Goal: Leave review/rating: Leave review/rating

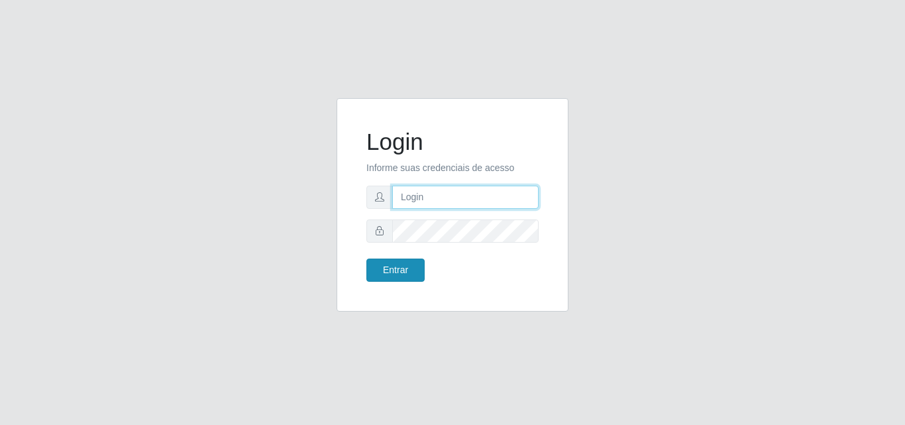
type input "[PERSON_NAME][EMAIL_ADDRESS][DOMAIN_NAME]"
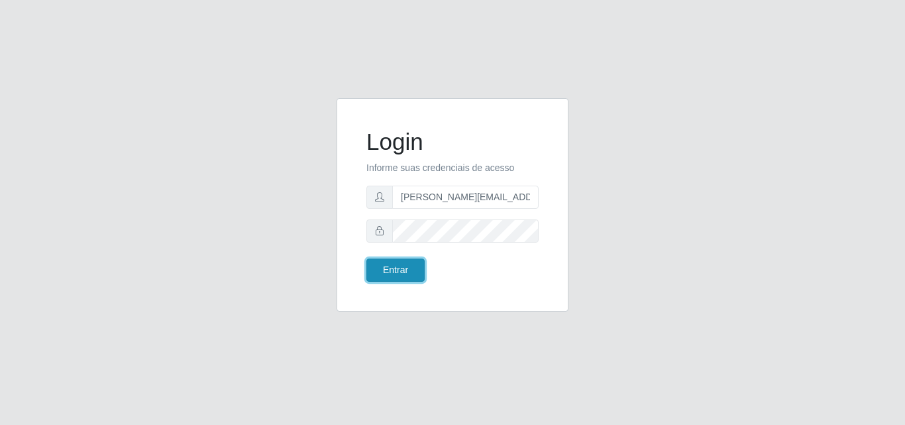
click at [402, 270] on button "Entrar" at bounding box center [396, 270] width 58 height 23
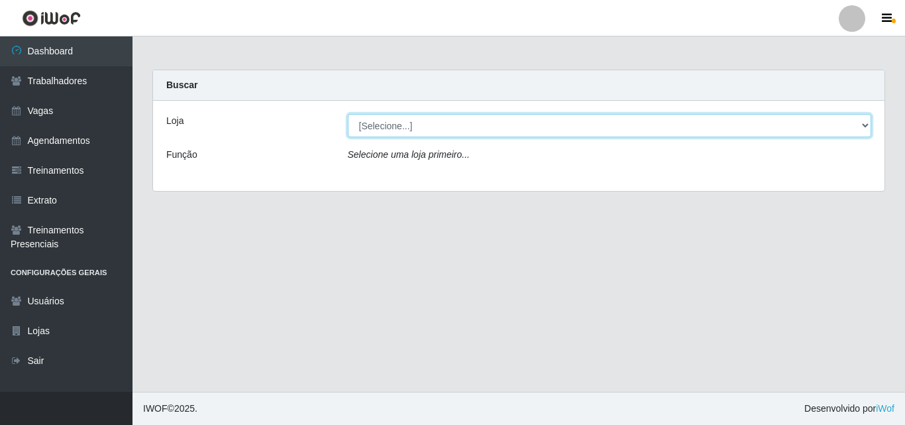
click at [865, 124] on select "[Selecione...] Sempre Tem - [GEOGRAPHIC_DATA]" at bounding box center [610, 125] width 524 height 23
select select "508"
click at [348, 114] on select "[Selecione...] Sempre Tem - [GEOGRAPHIC_DATA]" at bounding box center [610, 125] width 524 height 23
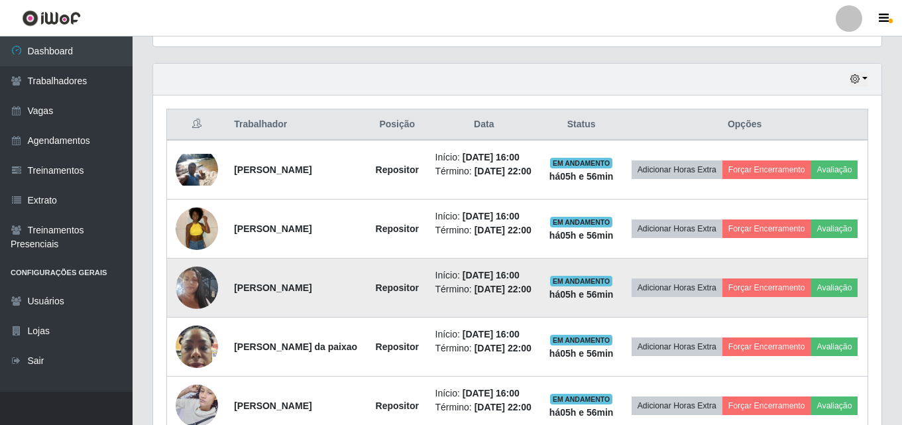
scroll to position [464, 0]
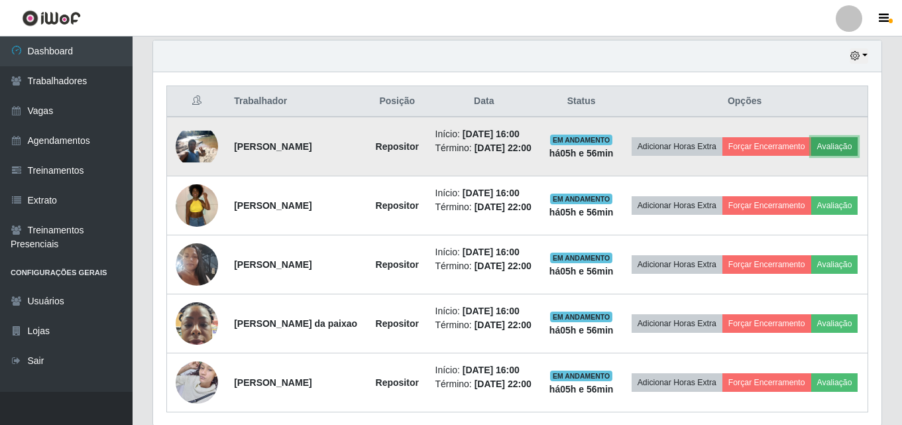
click at [811, 156] on button "Avaliação" at bounding box center [834, 146] width 47 height 19
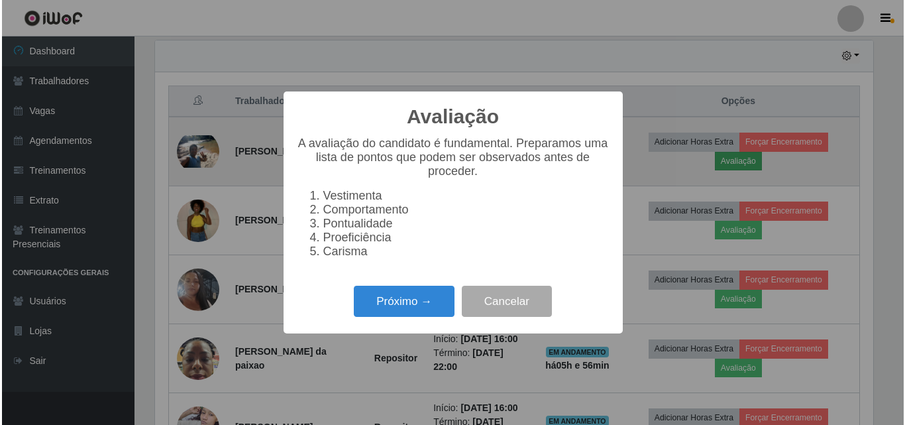
scroll to position [275, 722]
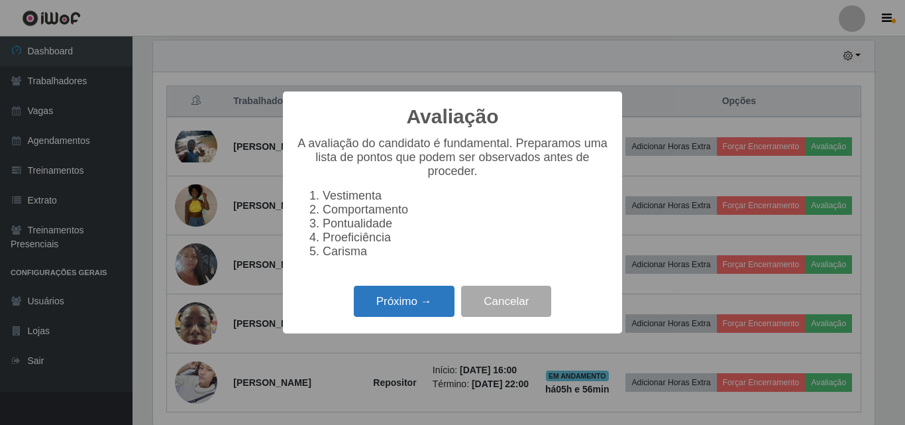
click at [412, 309] on button "Próximo →" at bounding box center [404, 301] width 101 height 31
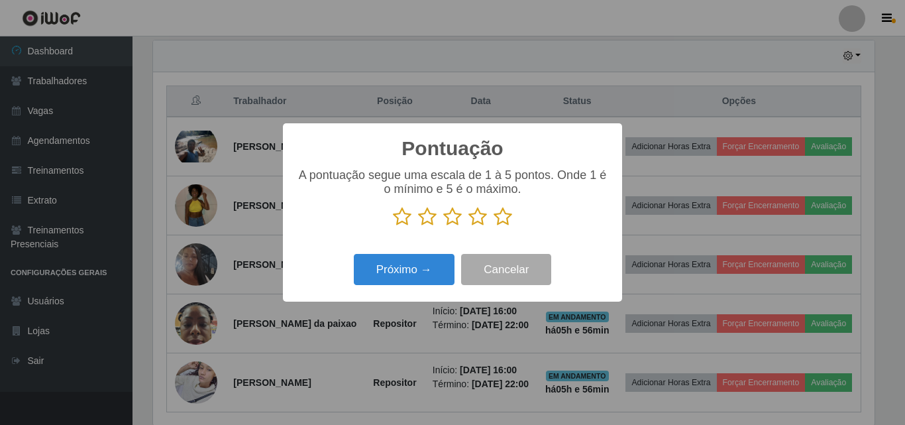
scroll to position [662591, 662144]
click at [478, 218] on icon at bounding box center [478, 217] width 19 height 20
click at [469, 227] on input "radio" at bounding box center [469, 227] width 0 height 0
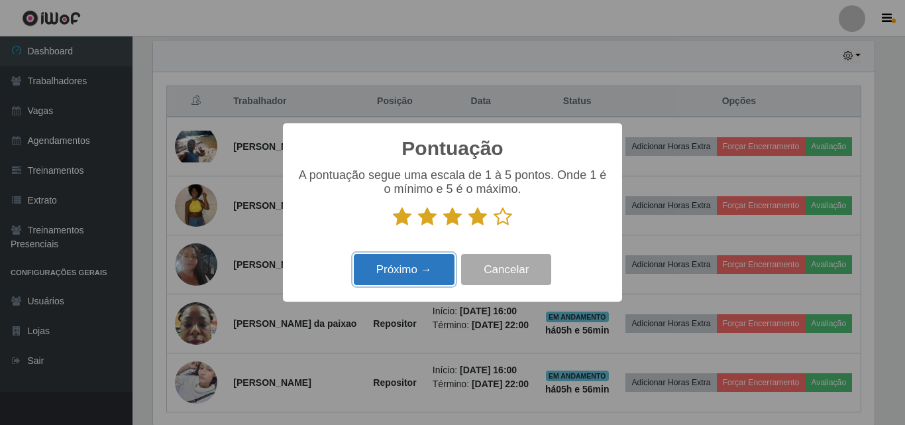
click at [418, 275] on button "Próximo →" at bounding box center [404, 269] width 101 height 31
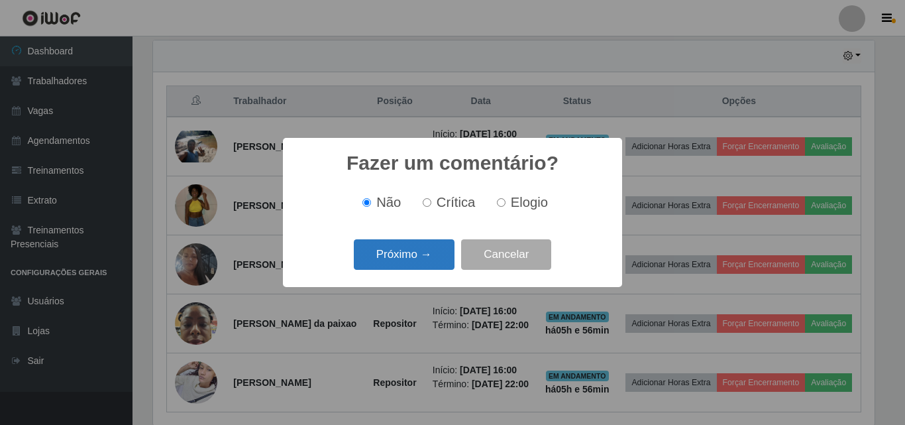
click at [408, 257] on button "Próximo →" at bounding box center [404, 254] width 101 height 31
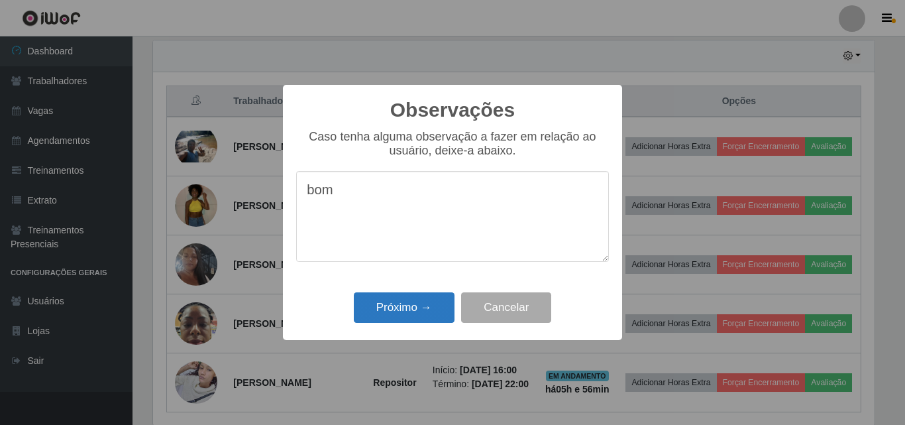
type textarea "bom"
drag, startPoint x: 414, startPoint y: 310, endPoint x: 505, endPoint y: 277, distance: 96.7
click at [415, 309] on button "Próximo →" at bounding box center [404, 307] width 101 height 31
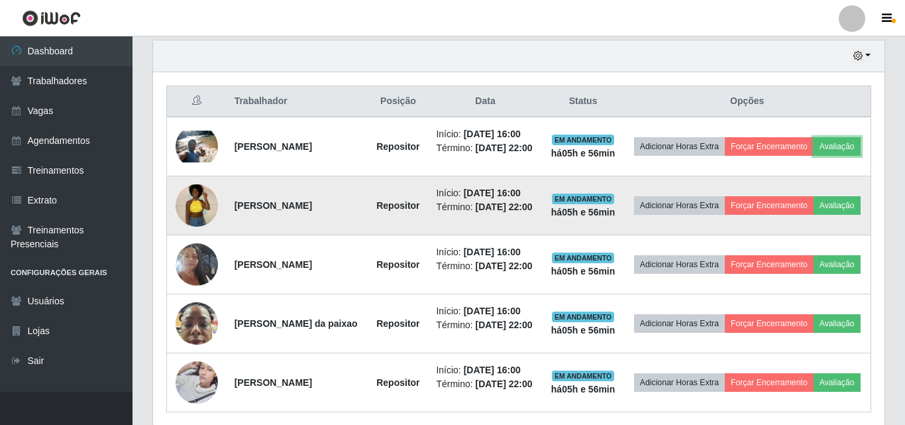
scroll to position [275, 728]
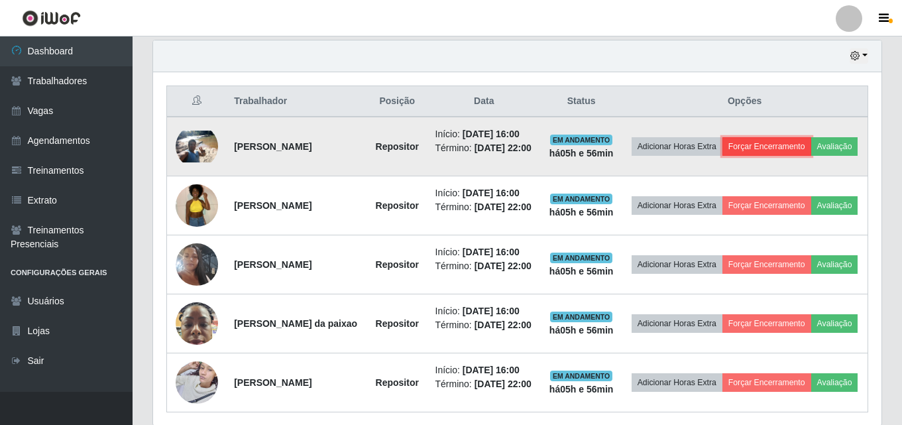
click at [801, 144] on button "Forçar Encerramento" at bounding box center [767, 146] width 89 height 19
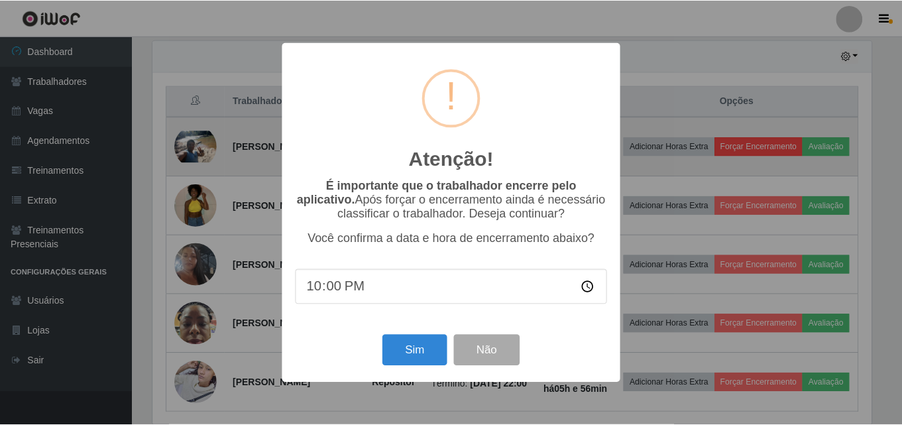
scroll to position [275, 722]
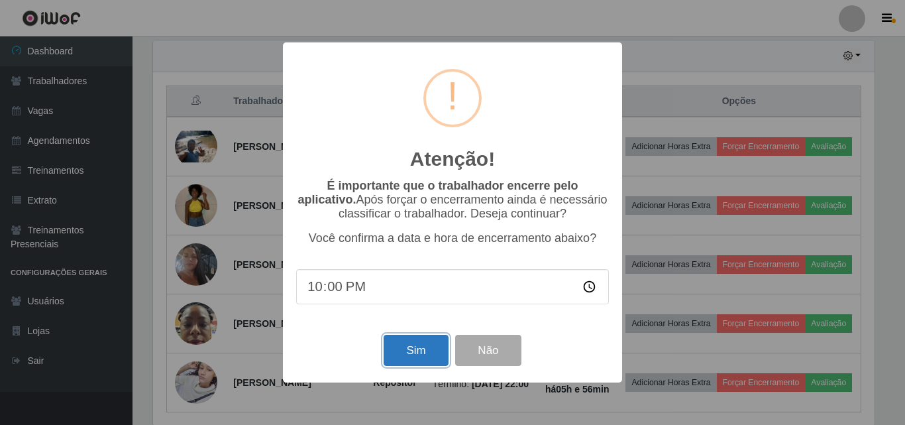
click at [414, 355] on button "Sim" at bounding box center [416, 350] width 64 height 31
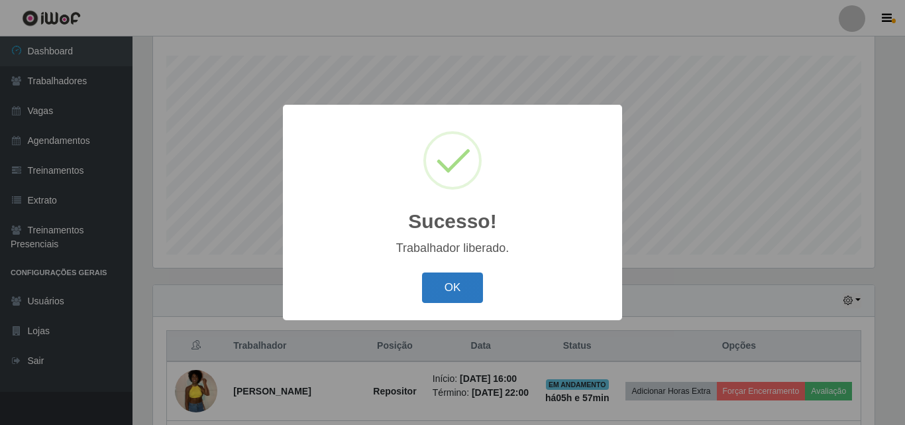
click at [461, 286] on button "OK" at bounding box center [453, 287] width 62 height 31
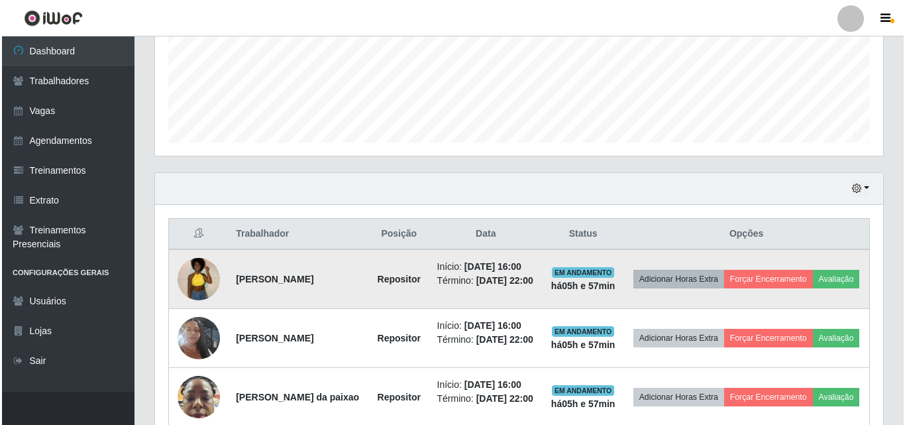
scroll to position [352, 0]
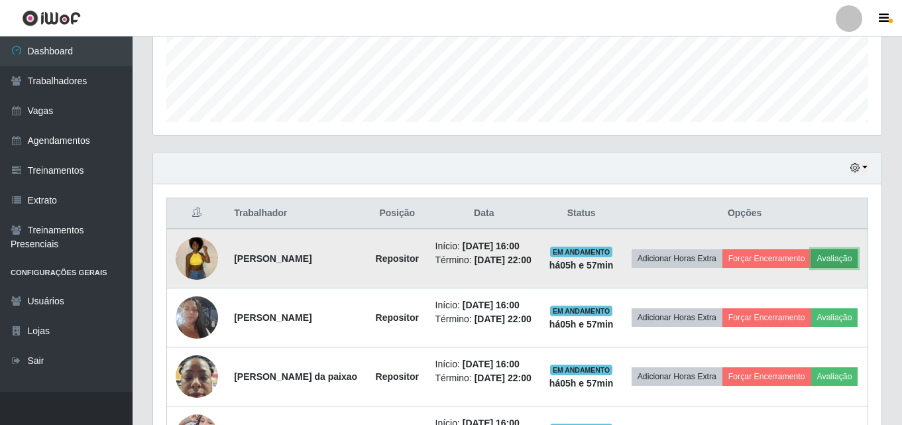
click at [811, 268] on button "Avaliação" at bounding box center [834, 258] width 47 height 19
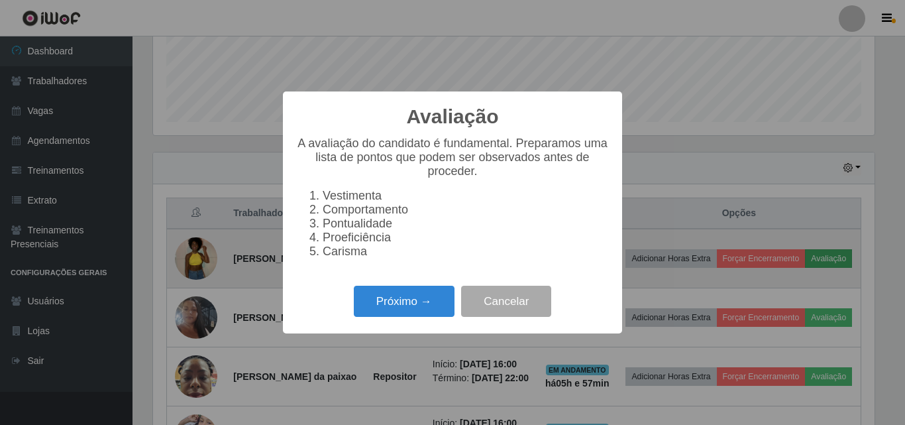
scroll to position [275, 722]
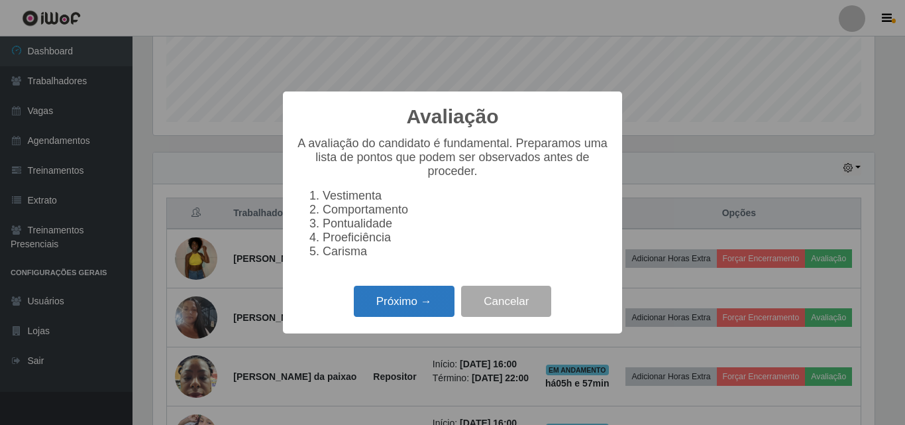
click at [404, 310] on button "Próximo →" at bounding box center [404, 301] width 101 height 31
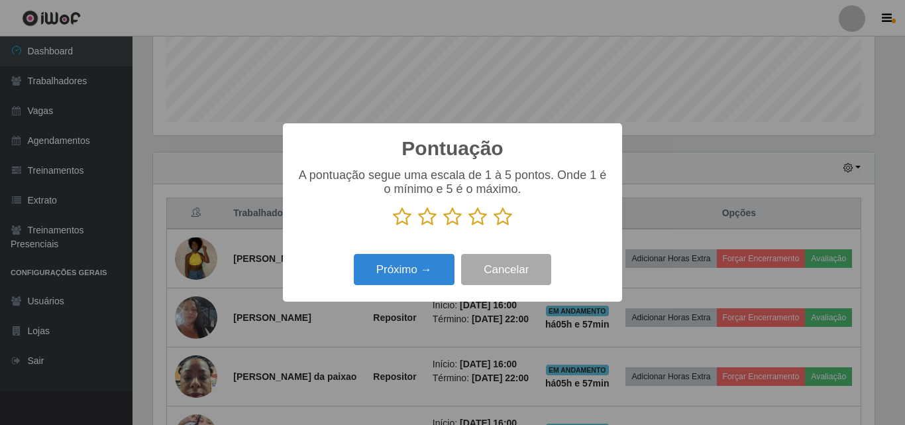
click at [484, 219] on icon at bounding box center [478, 217] width 19 height 20
click at [469, 227] on input "radio" at bounding box center [469, 227] width 0 height 0
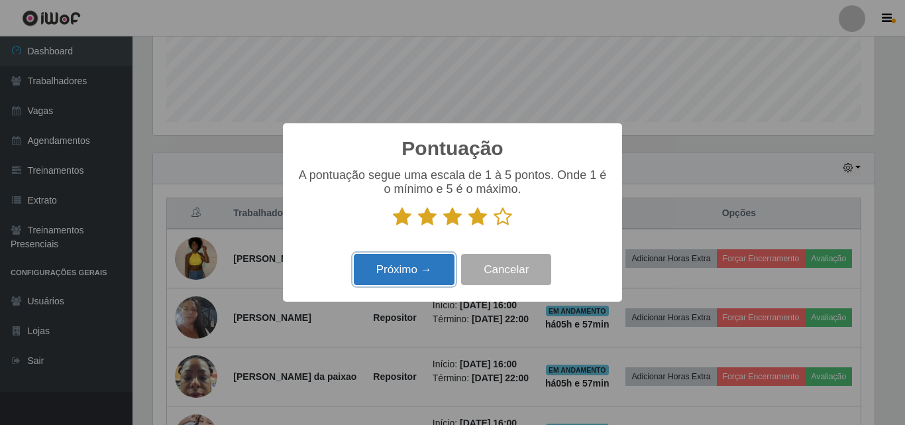
click at [422, 274] on button "Próximo →" at bounding box center [404, 269] width 101 height 31
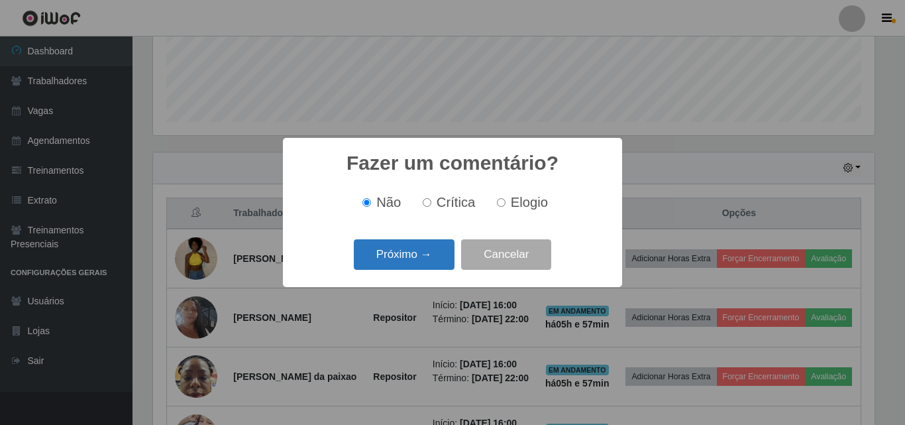
click at [418, 253] on button "Próximo →" at bounding box center [404, 254] width 101 height 31
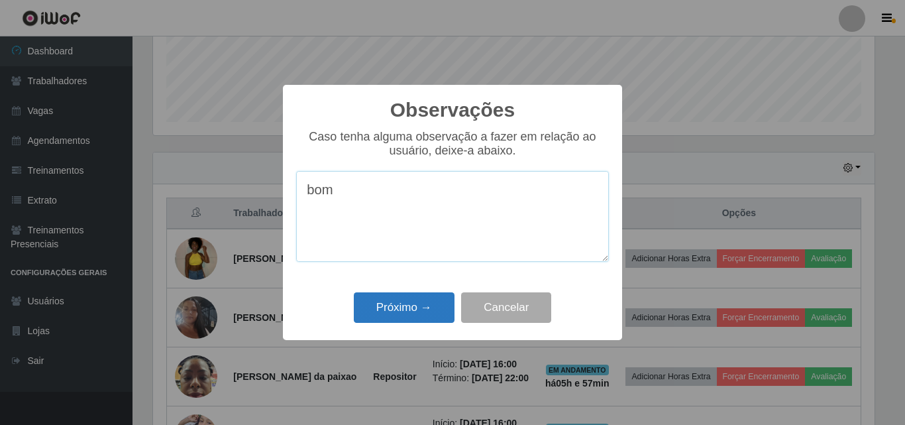
type textarea "bom"
click at [406, 305] on button "Próximo →" at bounding box center [404, 307] width 101 height 31
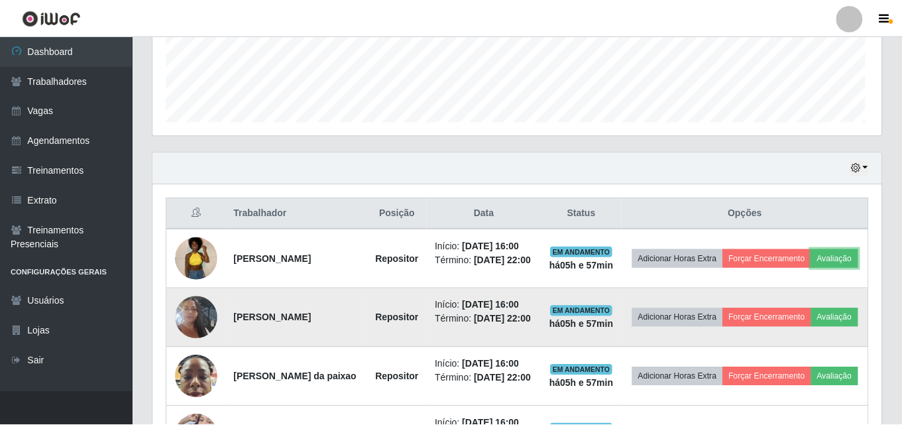
scroll to position [275, 728]
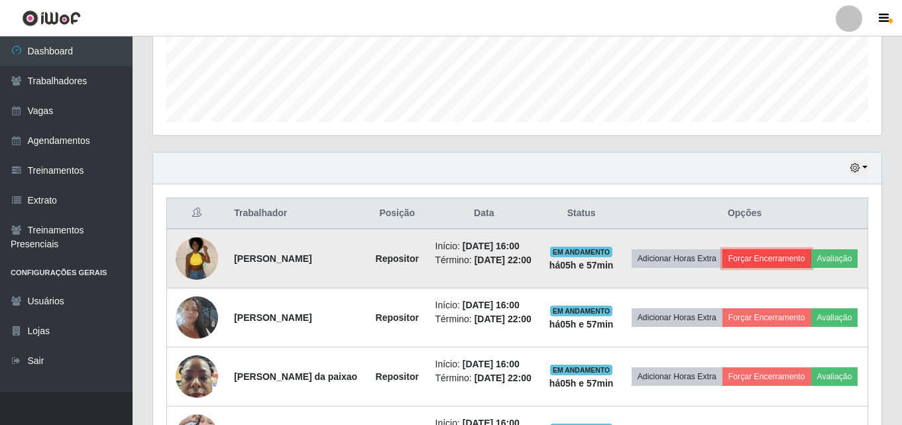
click at [805, 254] on button "Forçar Encerramento" at bounding box center [767, 258] width 89 height 19
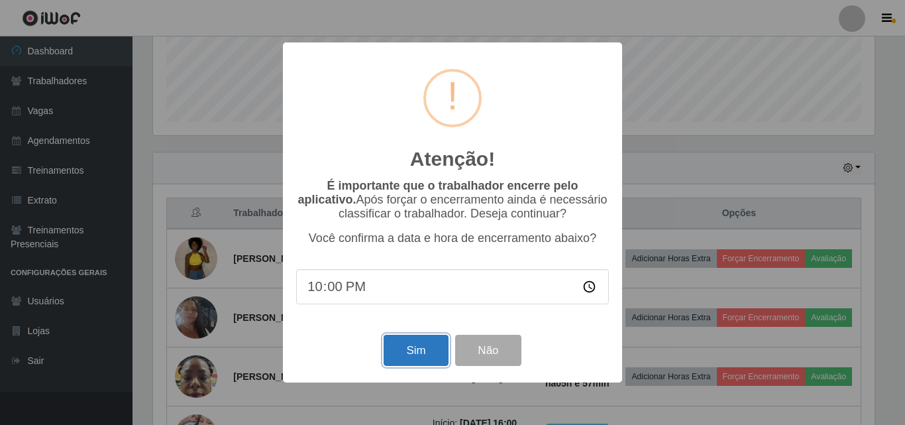
click at [426, 353] on button "Sim" at bounding box center [416, 350] width 64 height 31
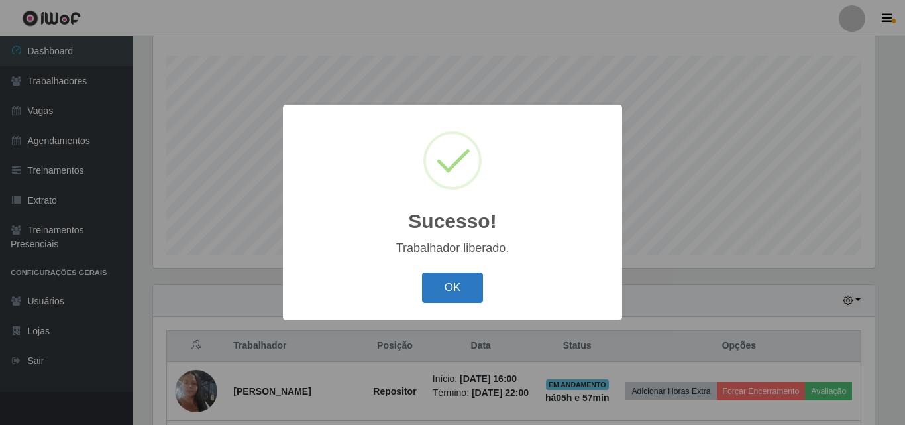
click at [451, 292] on button "OK" at bounding box center [453, 287] width 62 height 31
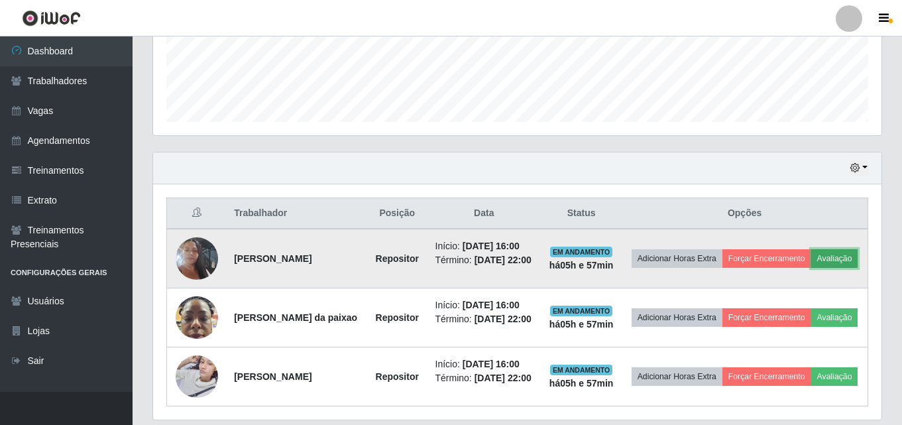
click at [811, 268] on button "Avaliação" at bounding box center [834, 258] width 47 height 19
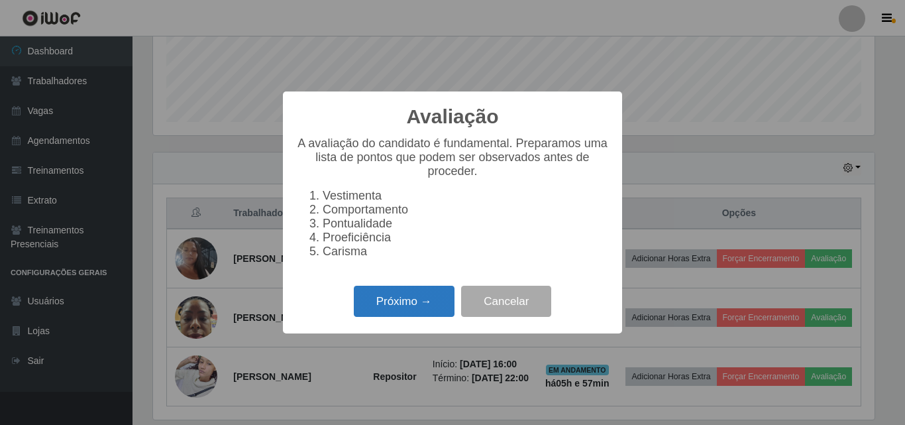
click at [412, 310] on button "Próximo →" at bounding box center [404, 301] width 101 height 31
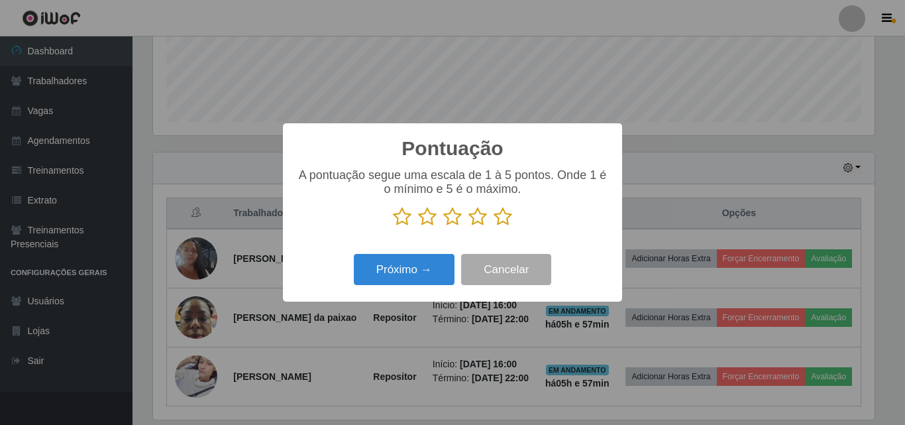
click at [478, 218] on icon at bounding box center [478, 217] width 19 height 20
click at [469, 227] on input "radio" at bounding box center [469, 227] width 0 height 0
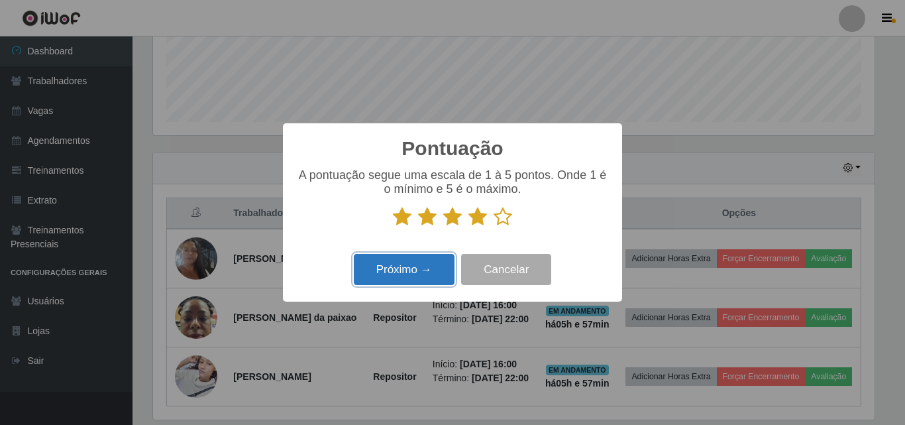
click at [400, 274] on button "Próximo →" at bounding box center [404, 269] width 101 height 31
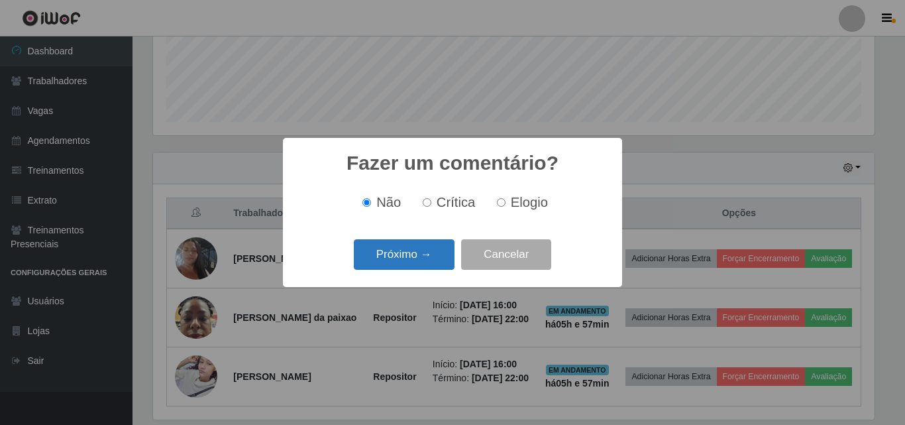
click at [398, 255] on button "Próximo →" at bounding box center [404, 254] width 101 height 31
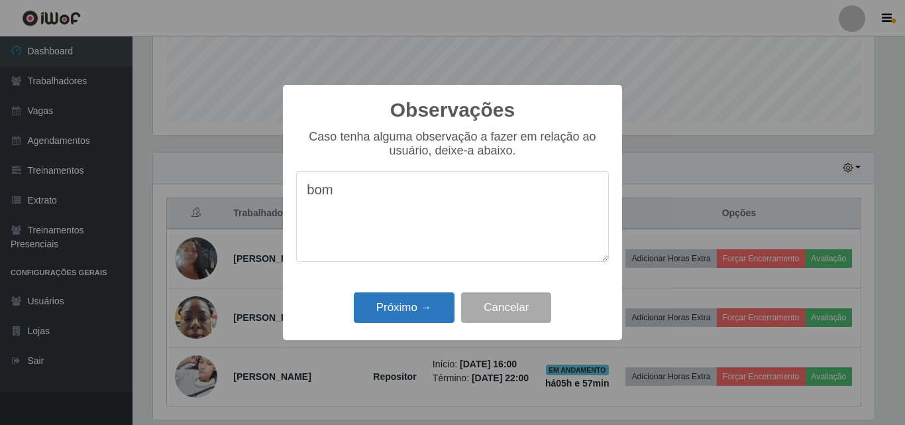
type textarea "bom"
click at [422, 306] on button "Próximo →" at bounding box center [404, 307] width 101 height 31
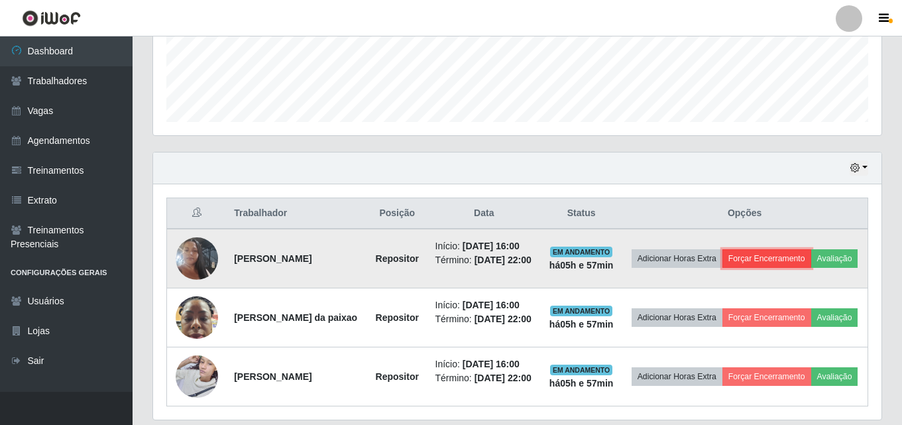
click at [805, 252] on button "Forçar Encerramento" at bounding box center [767, 258] width 89 height 19
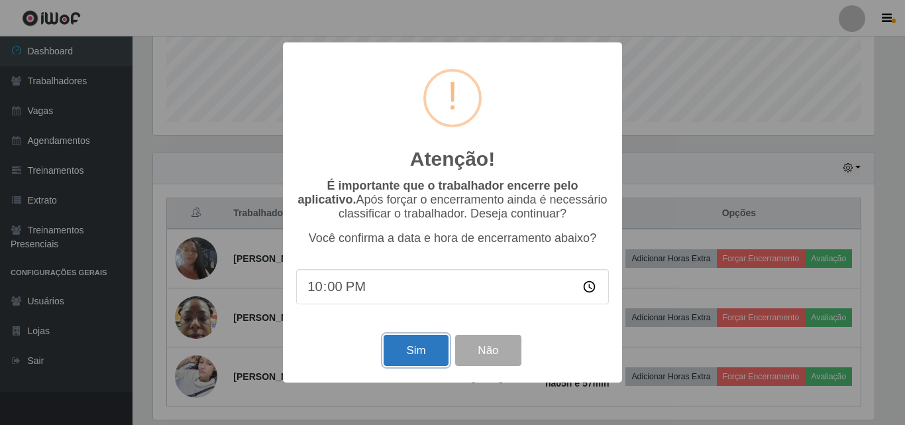
click at [420, 355] on button "Sim" at bounding box center [416, 350] width 64 height 31
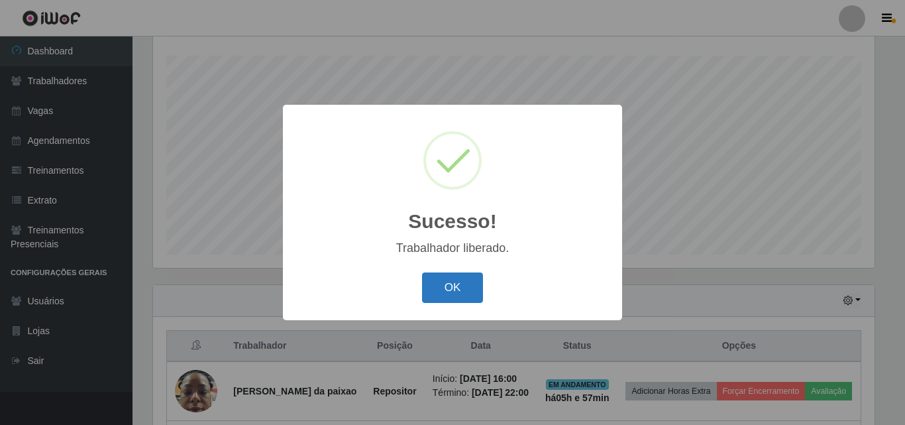
click at [454, 286] on button "OK" at bounding box center [453, 287] width 62 height 31
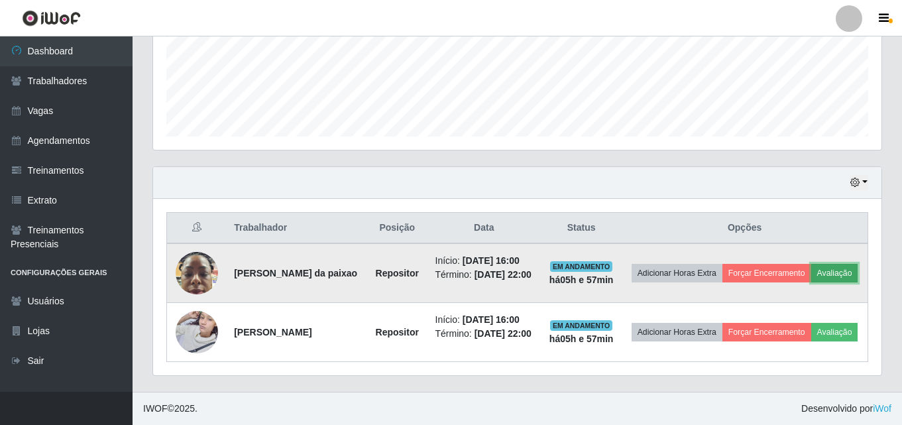
click at [837, 274] on button "Avaliação" at bounding box center [834, 273] width 47 height 19
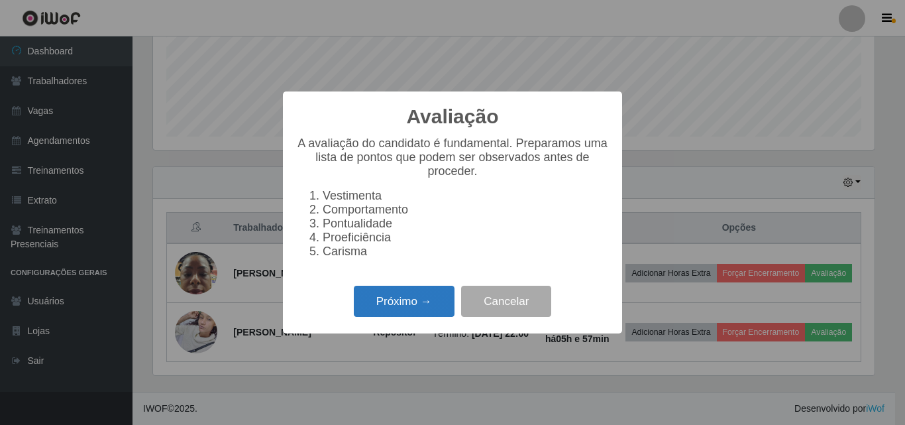
click at [404, 303] on button "Próximo →" at bounding box center [404, 301] width 101 height 31
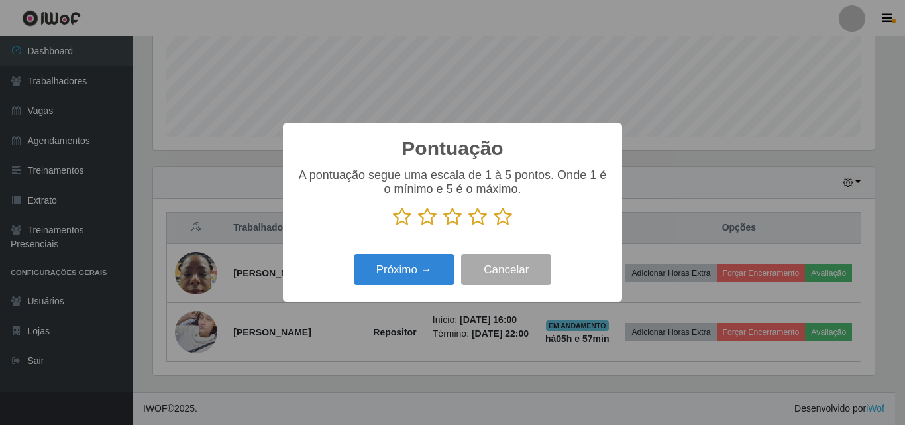
click at [479, 225] on icon at bounding box center [478, 217] width 19 height 20
click at [469, 227] on input "radio" at bounding box center [469, 227] width 0 height 0
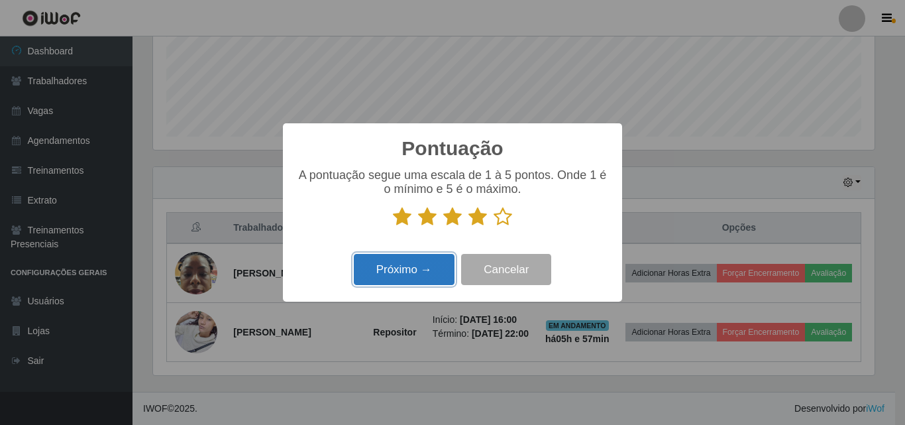
click at [432, 273] on button "Próximo →" at bounding box center [404, 269] width 101 height 31
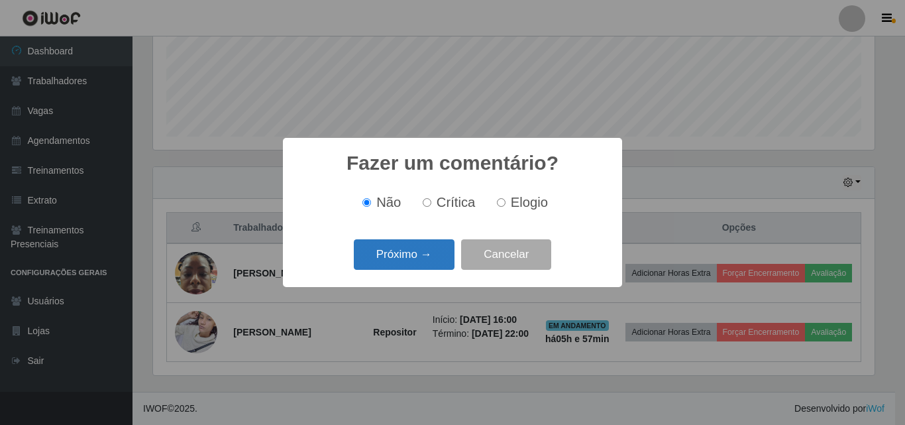
click at [416, 254] on button "Próximo →" at bounding box center [404, 254] width 101 height 31
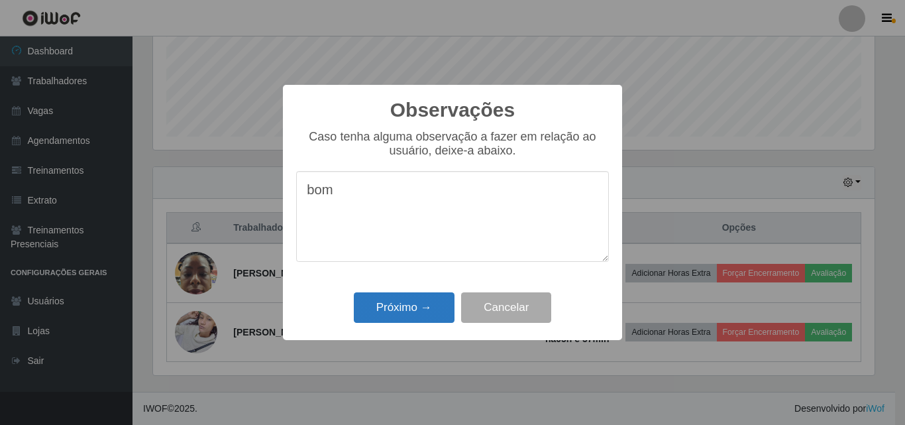
type textarea "bom"
click at [416, 312] on button "Próximo →" at bounding box center [404, 307] width 101 height 31
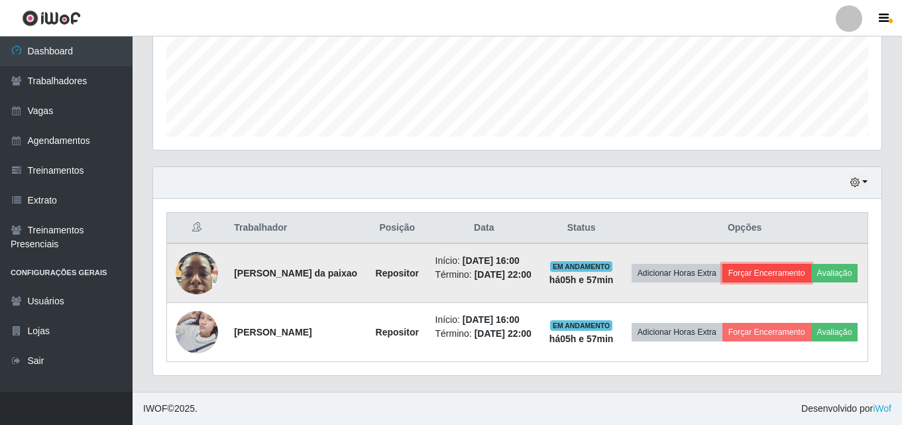
click at [779, 273] on button "Forçar Encerramento" at bounding box center [767, 273] width 89 height 19
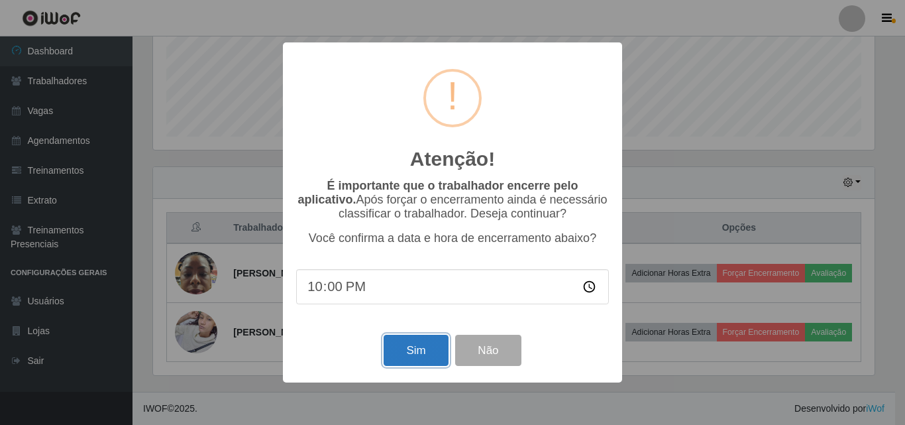
click at [417, 349] on button "Sim" at bounding box center [416, 350] width 64 height 31
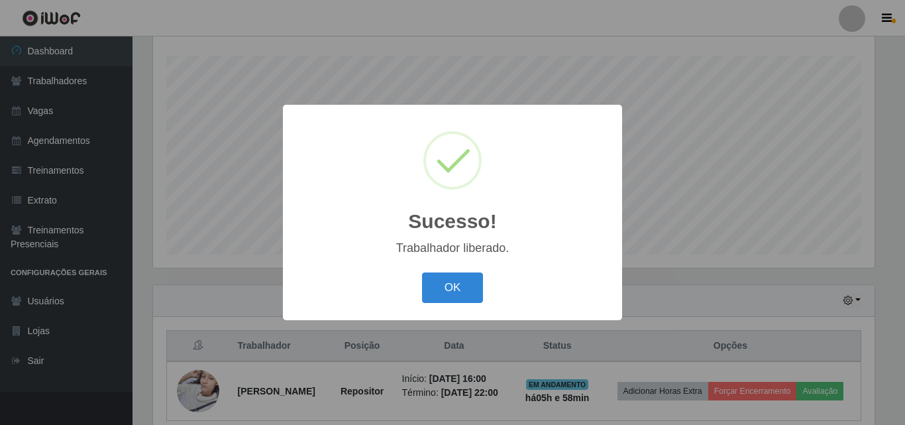
drag, startPoint x: 445, startPoint y: 292, endPoint x: 494, endPoint y: 285, distance: 48.8
click at [447, 291] on button "OK" at bounding box center [453, 287] width 62 height 31
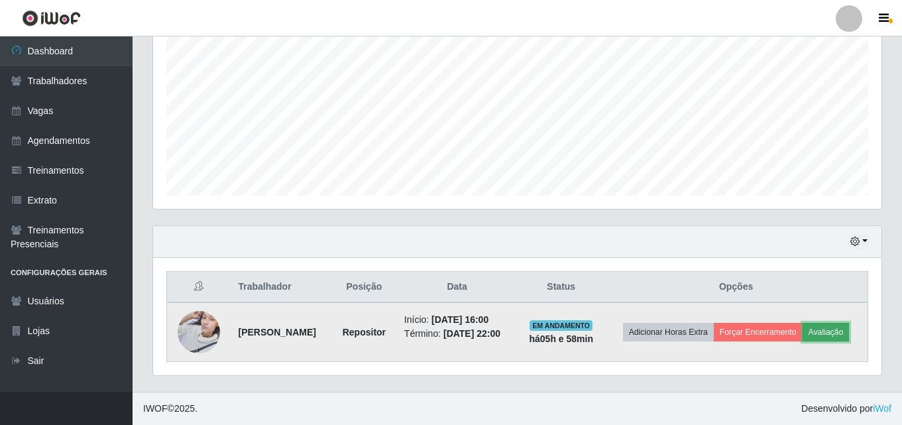
click at [833, 333] on button "Avaliação" at bounding box center [826, 332] width 47 height 19
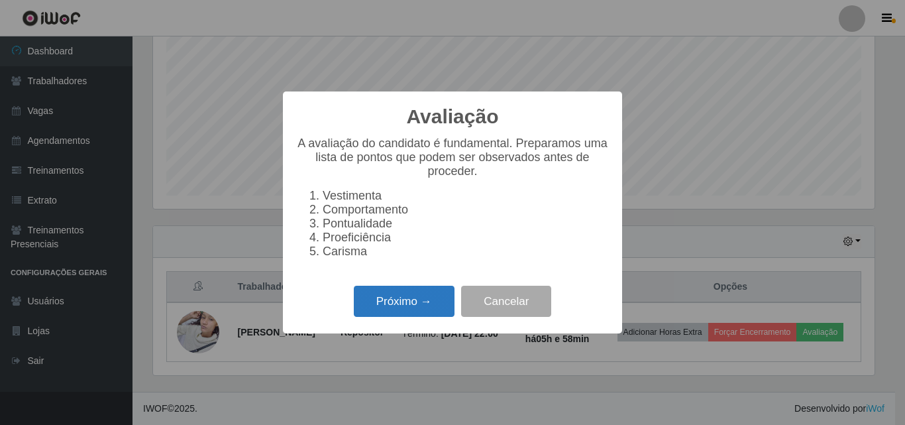
click at [406, 310] on button "Próximo →" at bounding box center [404, 301] width 101 height 31
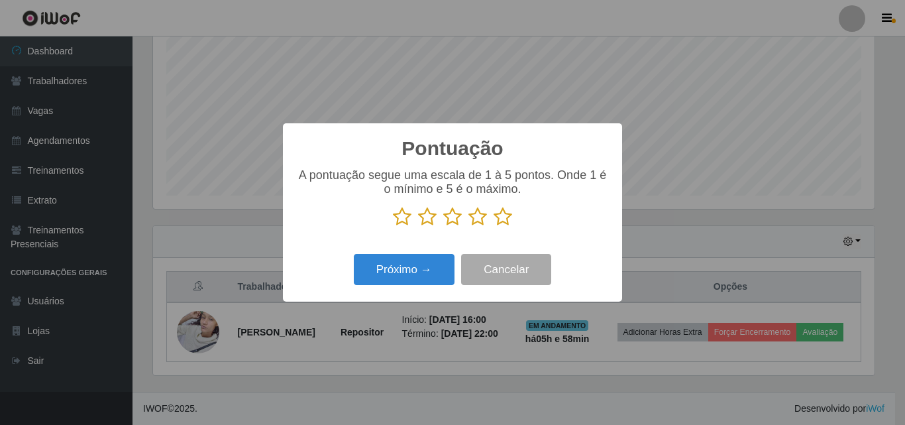
click at [479, 220] on icon at bounding box center [478, 217] width 19 height 20
click at [469, 227] on input "radio" at bounding box center [469, 227] width 0 height 0
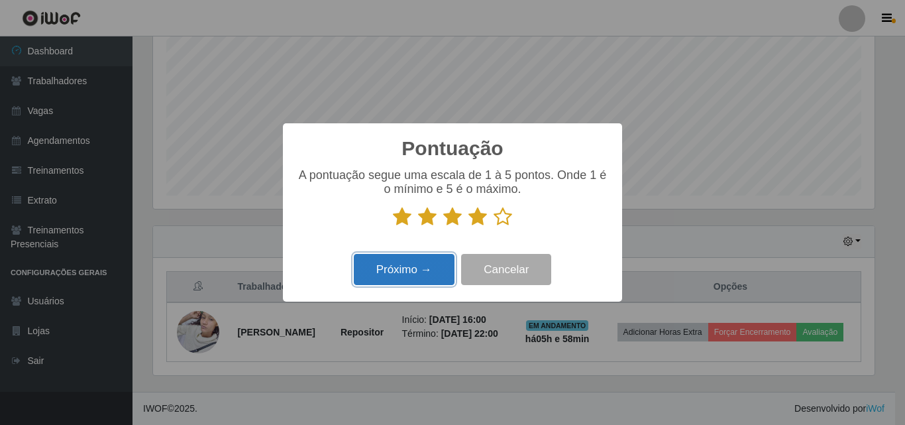
click at [405, 265] on button "Próximo →" at bounding box center [404, 269] width 101 height 31
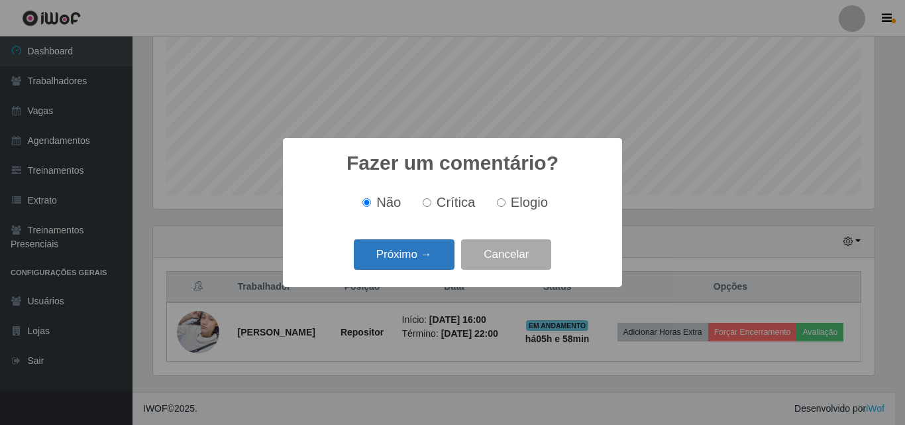
click at [400, 261] on button "Próximo →" at bounding box center [404, 254] width 101 height 31
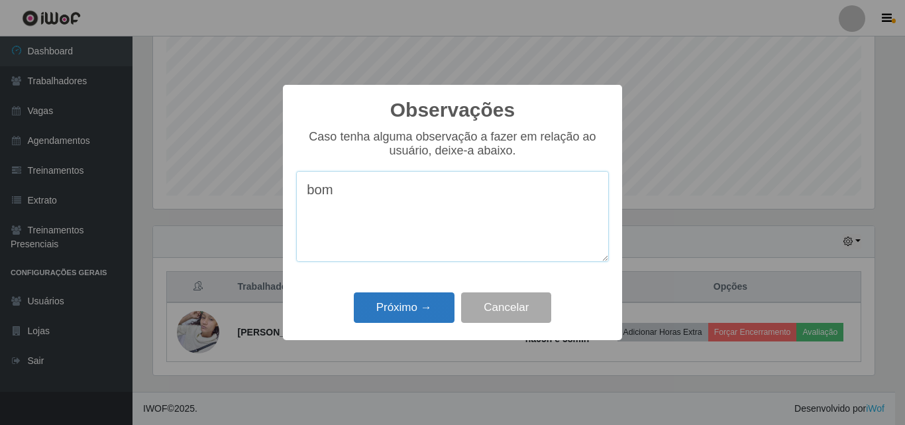
type textarea "bom"
click at [411, 308] on button "Próximo →" at bounding box center [404, 307] width 101 height 31
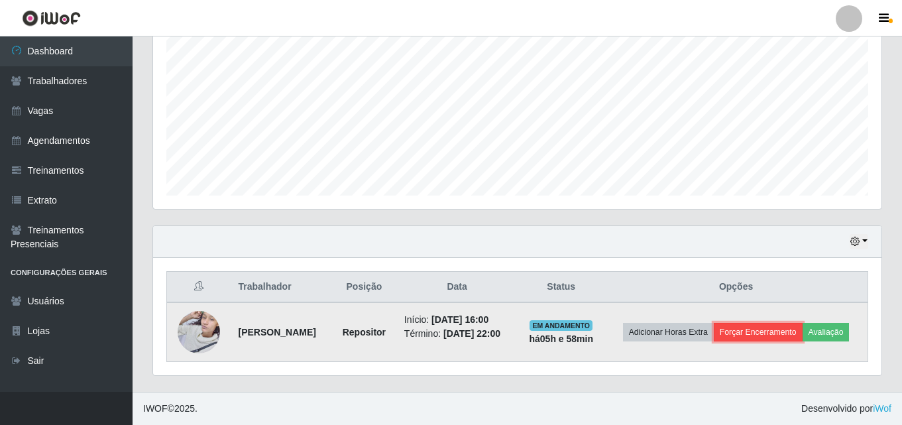
click at [761, 334] on button "Forçar Encerramento" at bounding box center [758, 332] width 89 height 19
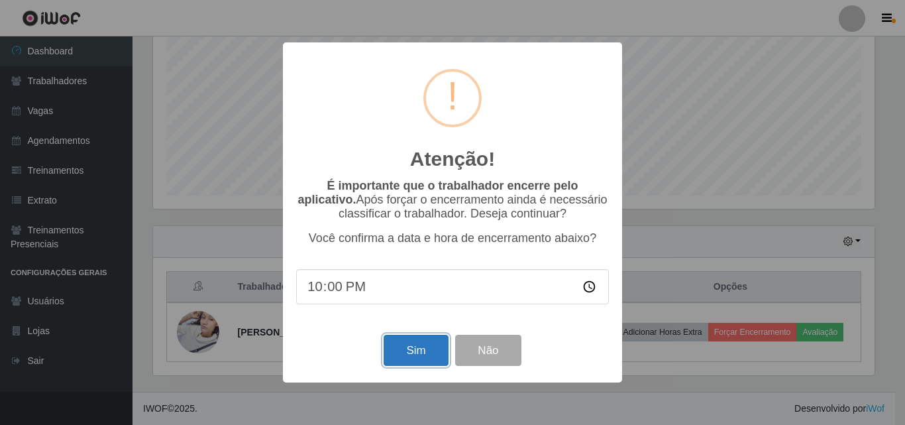
click at [411, 358] on button "Sim" at bounding box center [416, 350] width 64 height 31
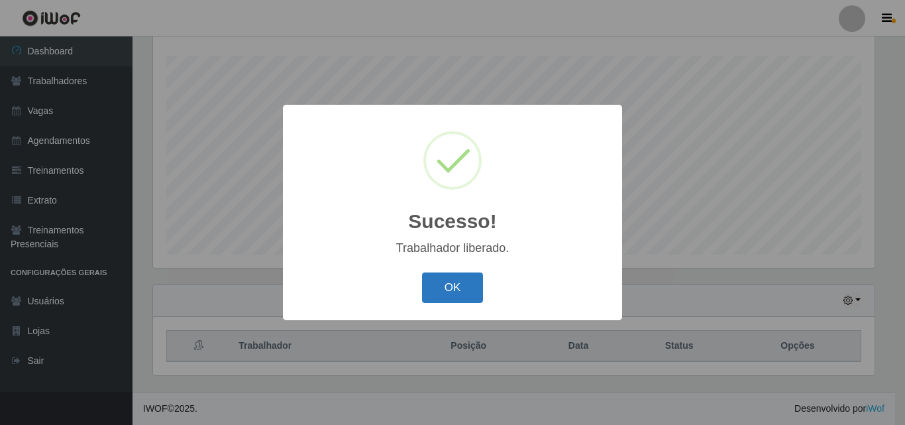
click at [451, 288] on button "OK" at bounding box center [453, 287] width 62 height 31
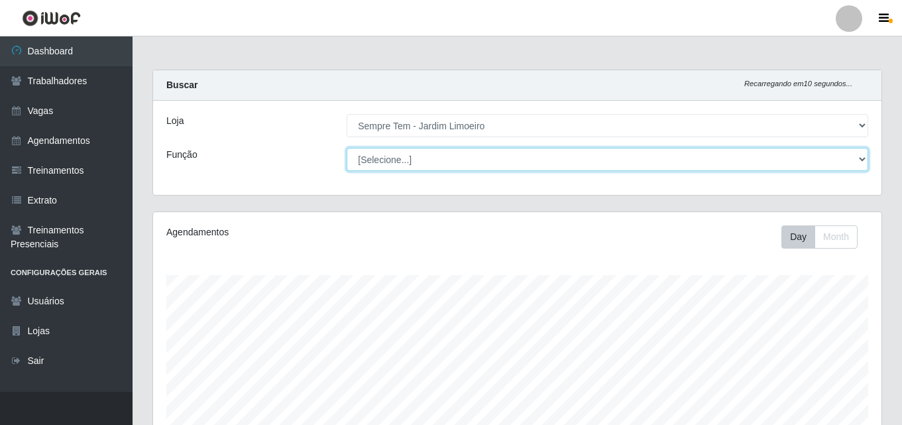
click at [860, 160] on select "[Selecione...] Embalador Embalador + Embalador ++ Repositor Repositor + Reposit…" at bounding box center [608, 159] width 522 height 23
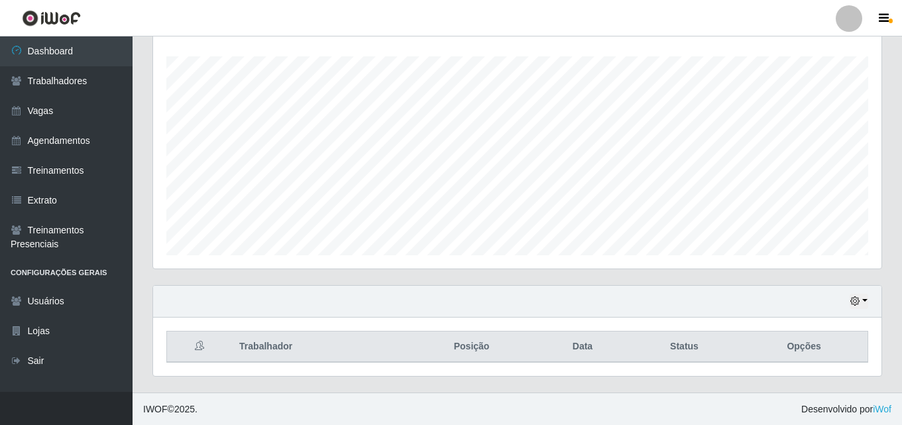
scroll to position [219, 0]
click at [863, 298] on button "button" at bounding box center [859, 300] width 19 height 15
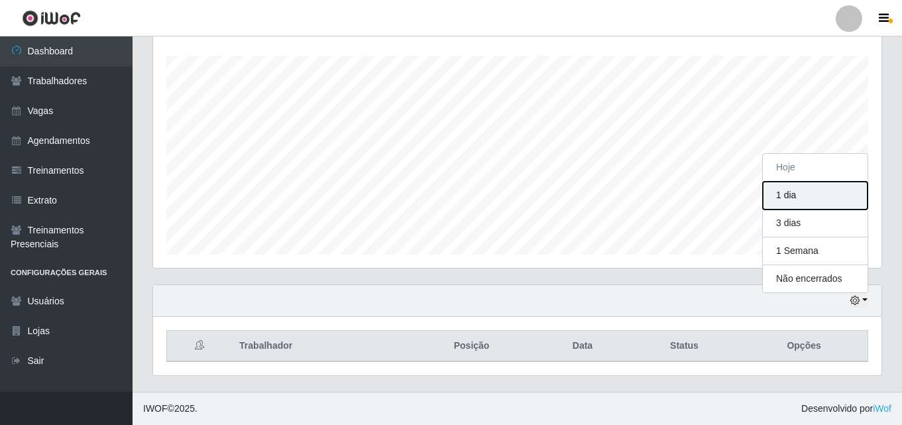
click at [789, 196] on button "1 dia" at bounding box center [815, 196] width 105 height 28
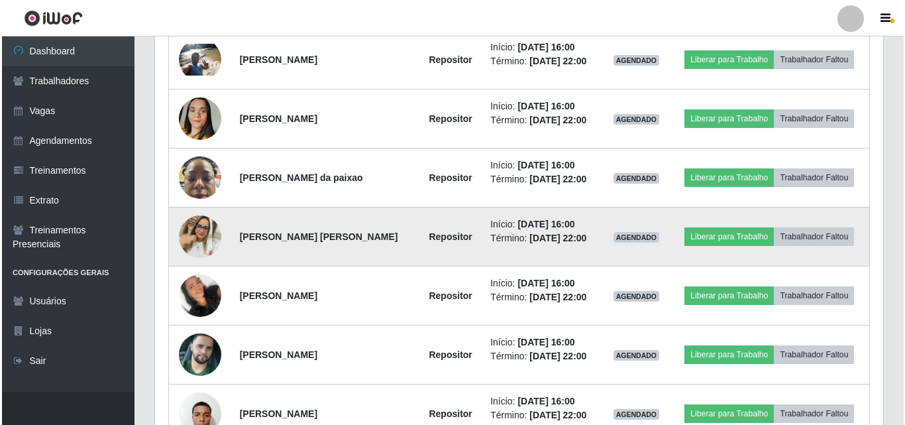
scroll to position [617, 0]
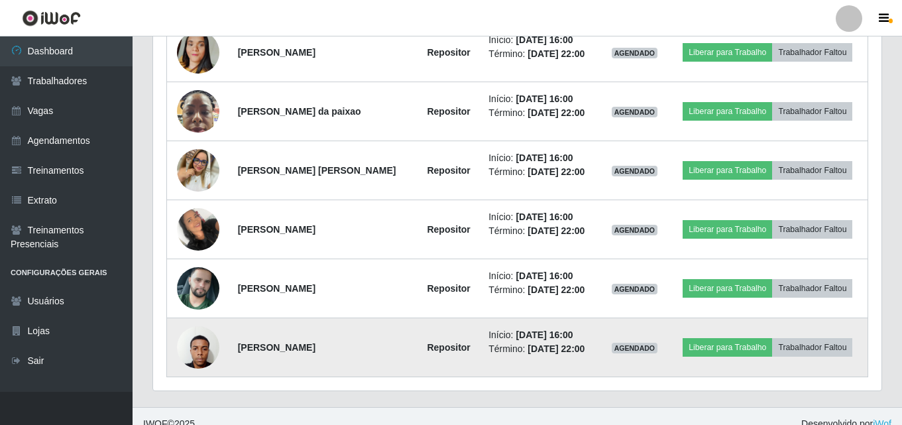
click at [205, 353] on img at bounding box center [198, 347] width 42 height 56
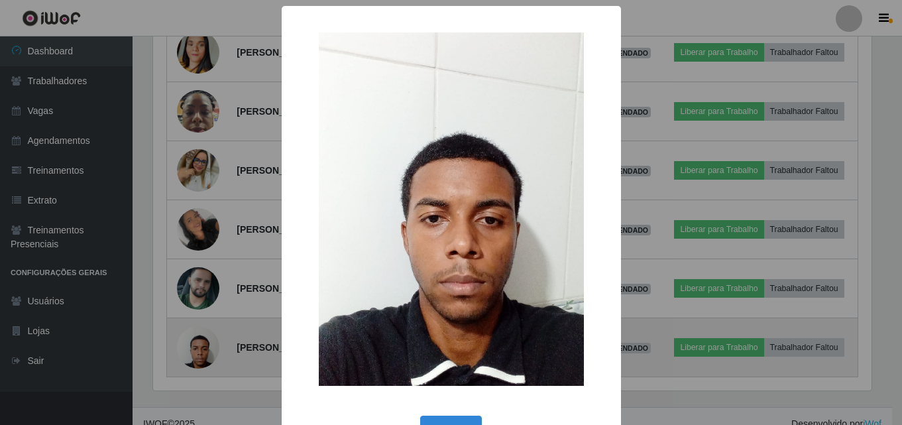
scroll to position [275, 722]
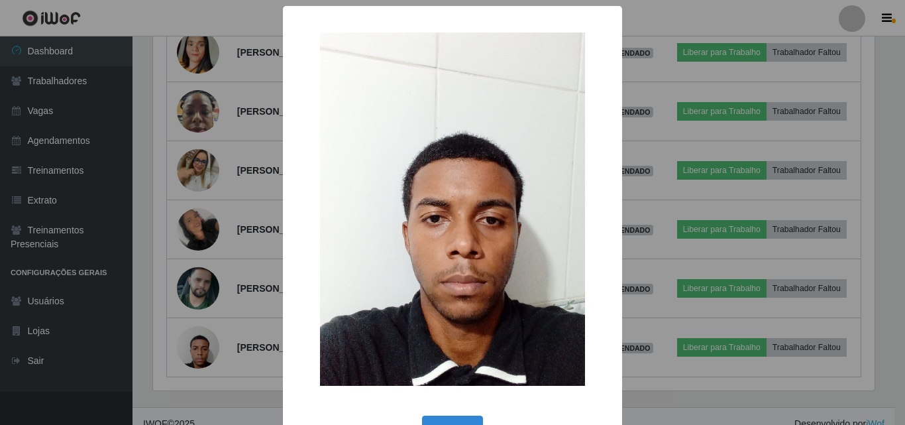
click at [198, 287] on div "× OK Cancel" at bounding box center [452, 212] width 905 height 425
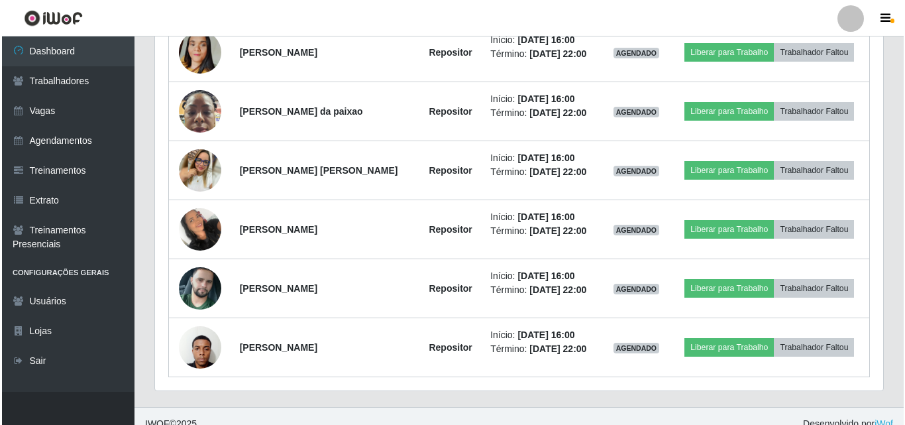
scroll to position [275, 728]
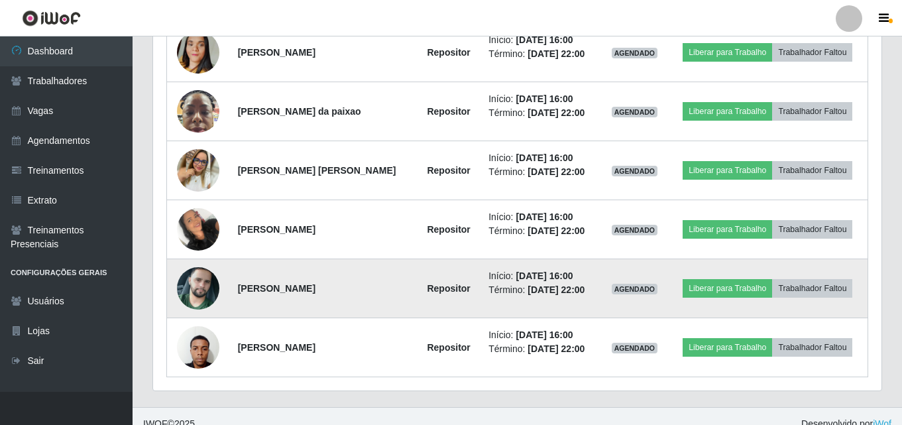
click at [199, 285] on img at bounding box center [198, 289] width 42 height 76
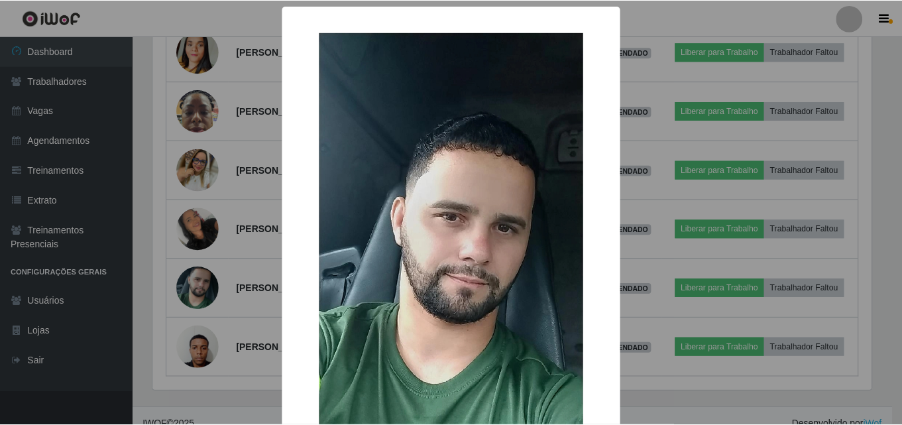
scroll to position [275, 722]
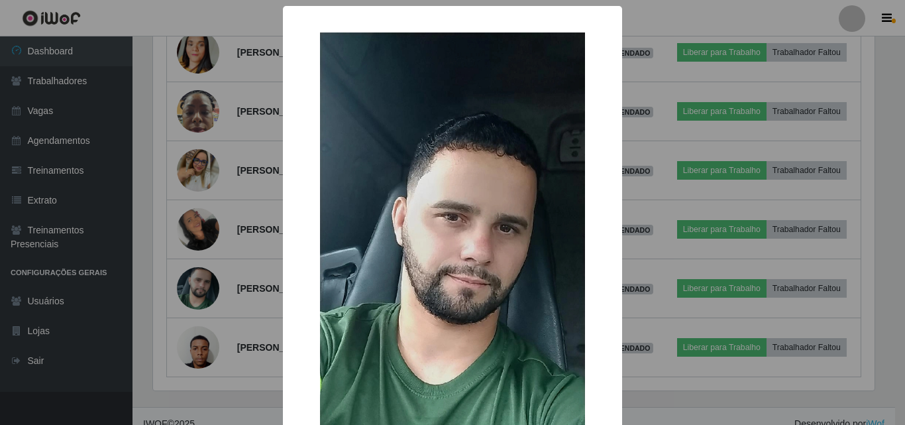
click at [198, 290] on div "× OK Cancel" at bounding box center [452, 212] width 905 height 425
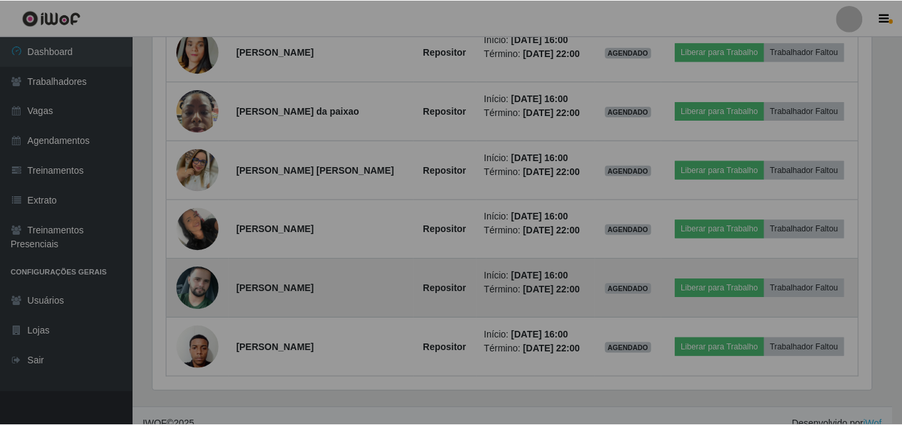
scroll to position [275, 728]
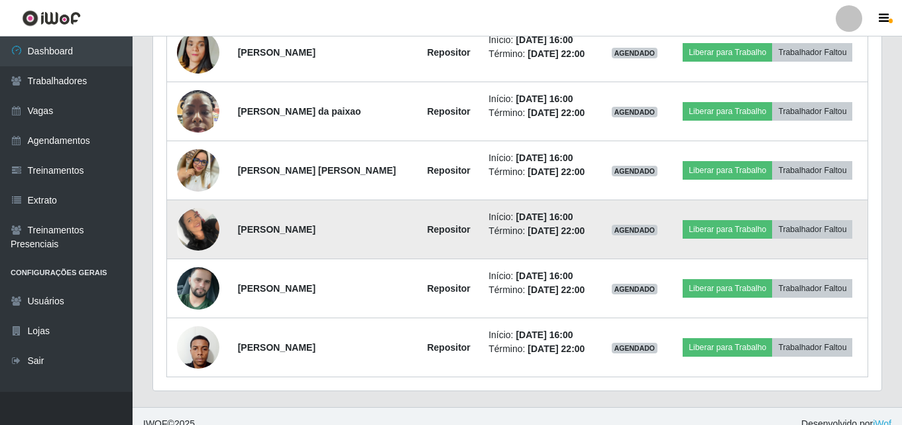
click at [200, 237] on img at bounding box center [198, 229] width 42 height 56
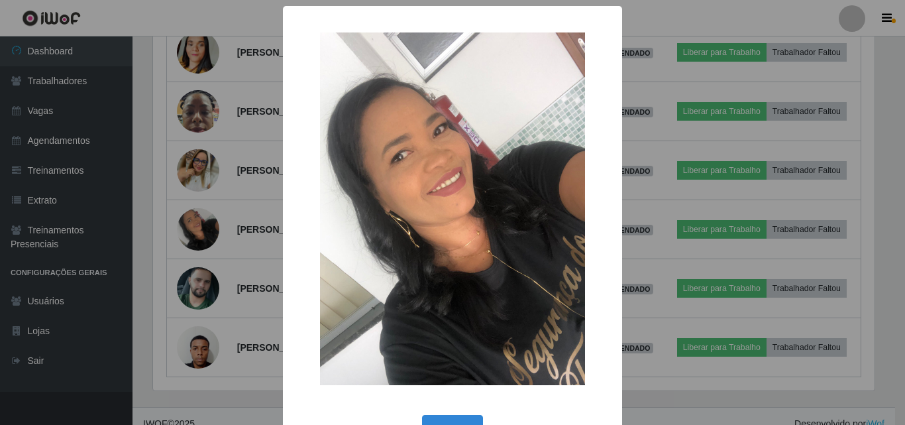
click at [200, 238] on div "× OK Cancel" at bounding box center [452, 212] width 905 height 425
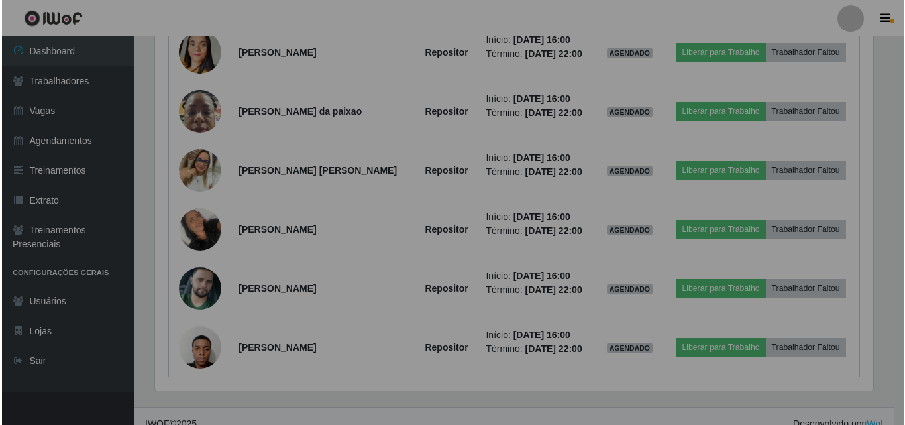
scroll to position [275, 728]
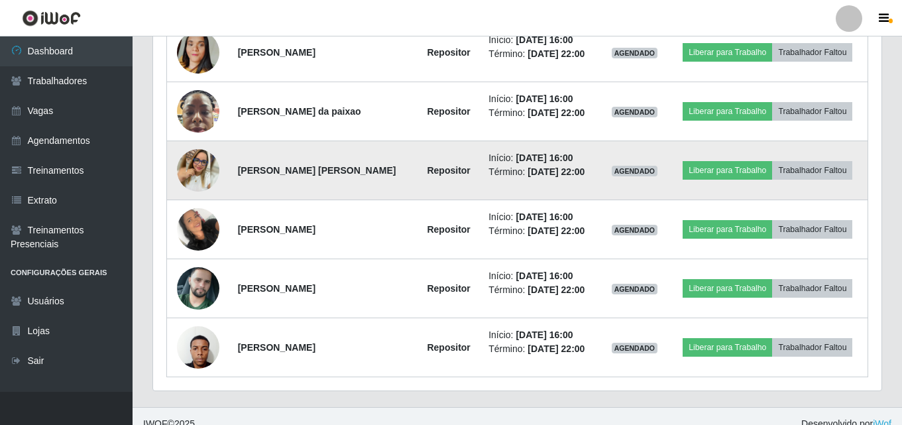
click at [200, 171] on img at bounding box center [198, 170] width 42 height 42
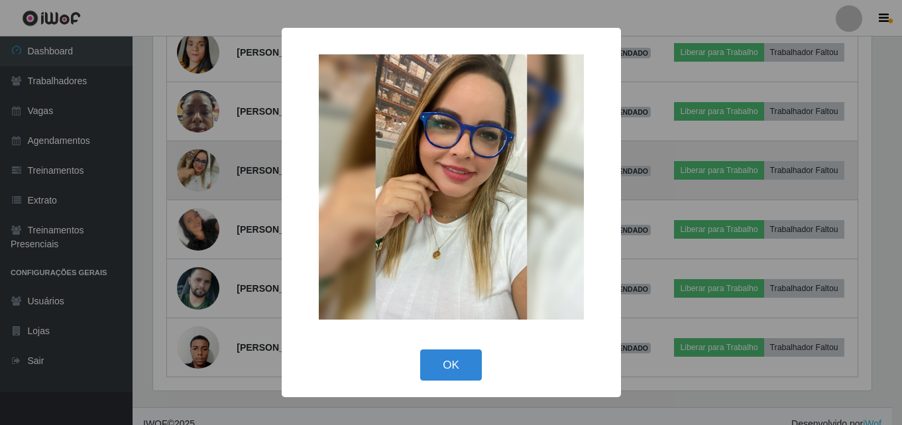
scroll to position [275, 722]
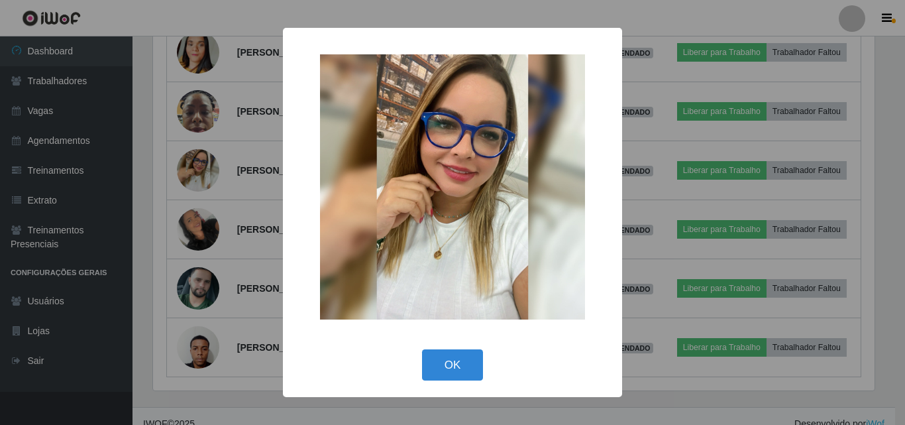
click at [194, 169] on div "× OK Cancel" at bounding box center [452, 212] width 905 height 425
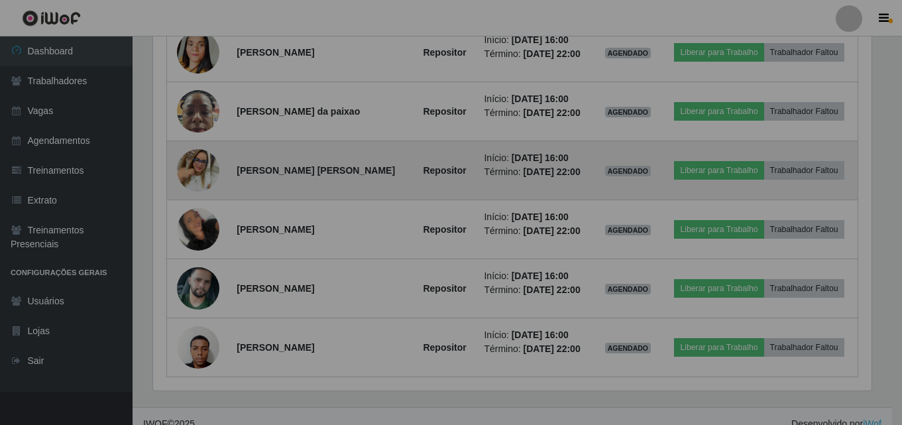
scroll to position [275, 728]
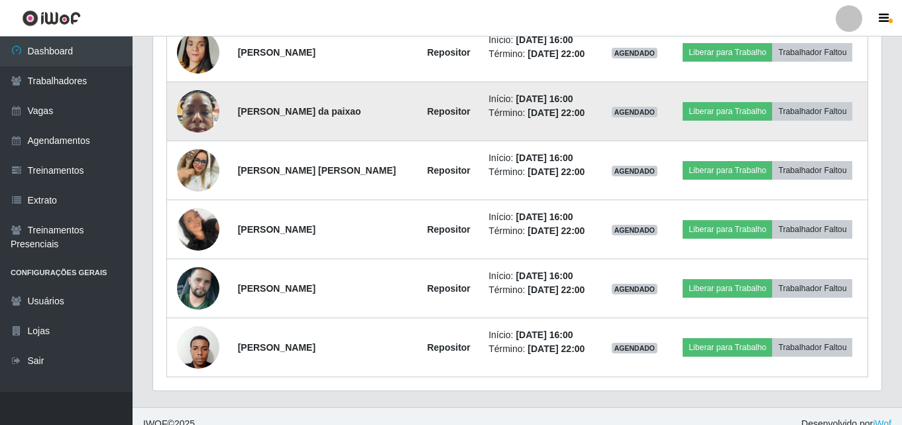
click at [194, 118] on img at bounding box center [198, 111] width 42 height 56
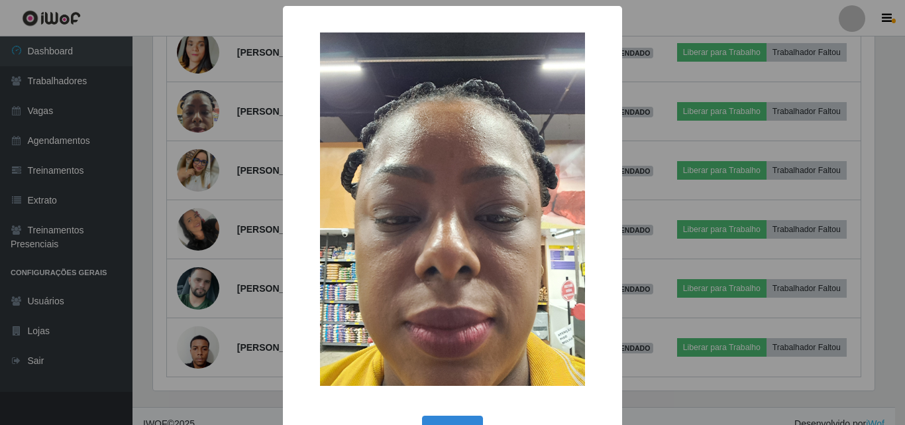
click at [196, 117] on div "× OK Cancel" at bounding box center [452, 212] width 905 height 425
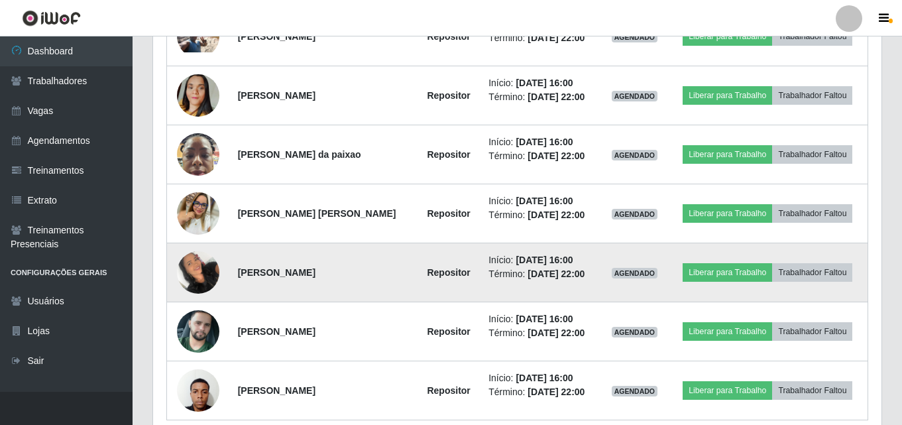
scroll to position [551, 0]
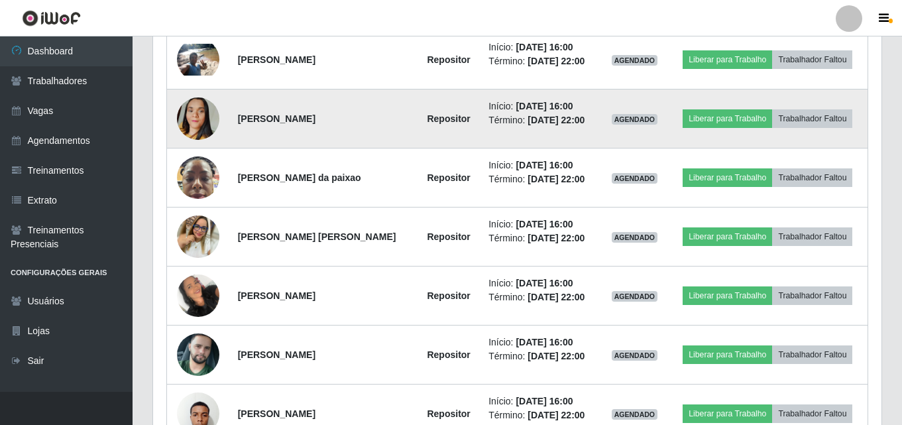
click at [204, 117] on img at bounding box center [198, 119] width 42 height 76
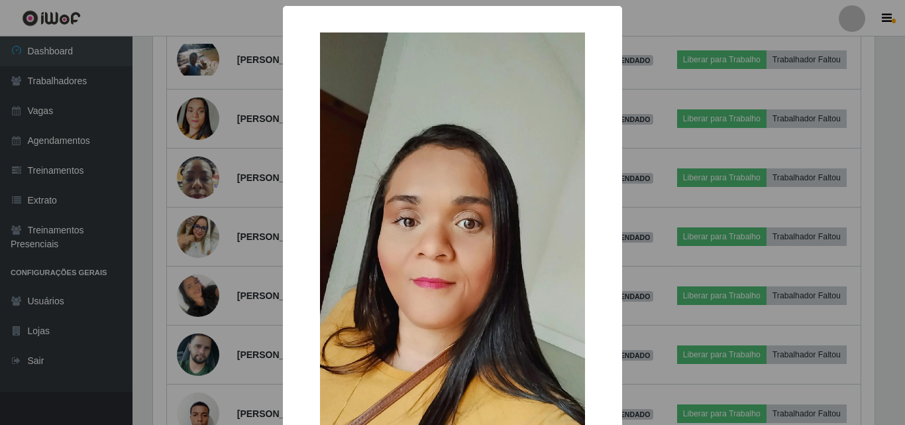
click at [233, 116] on div "× OK Cancel" at bounding box center [452, 212] width 905 height 425
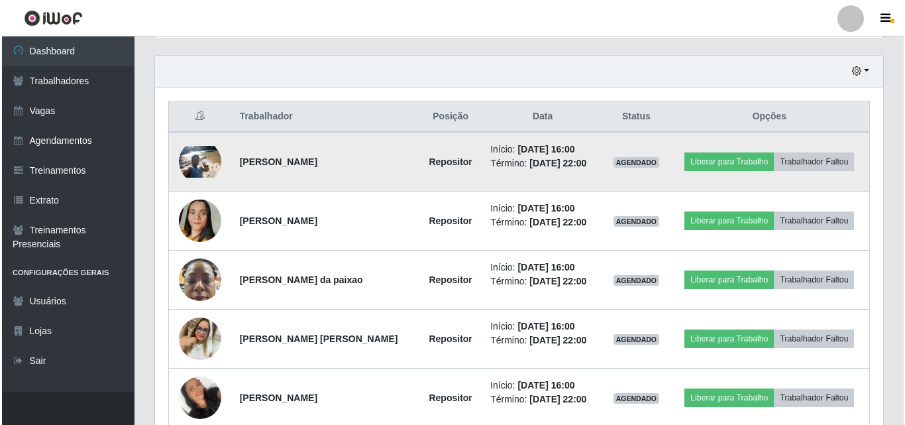
scroll to position [418, 0]
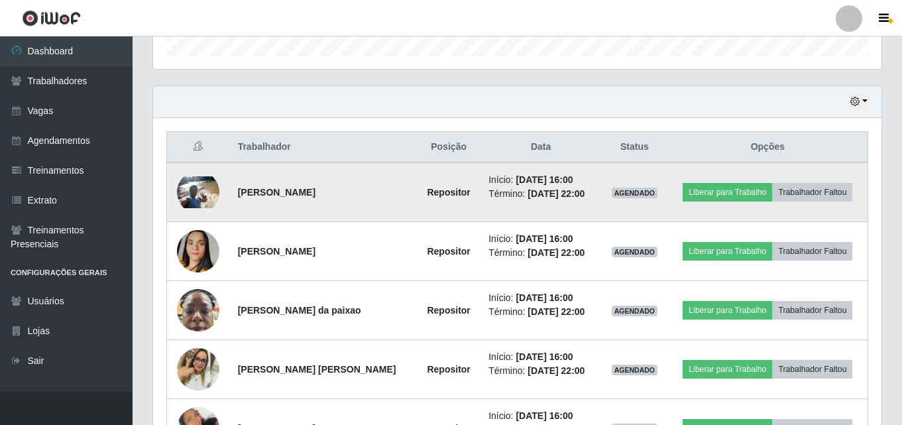
click at [211, 189] on img at bounding box center [198, 192] width 42 height 32
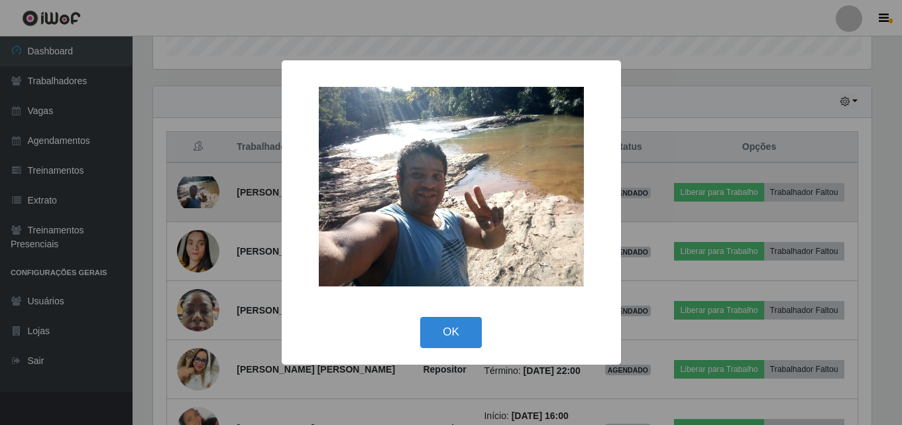
scroll to position [275, 722]
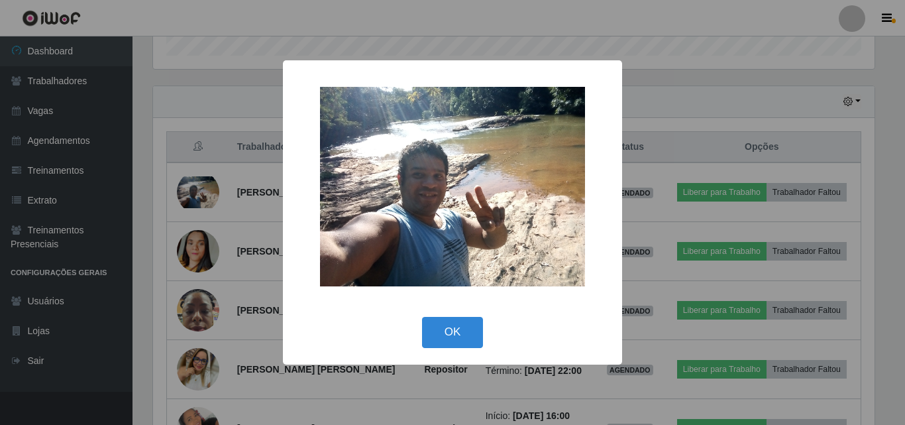
click at [243, 243] on div "× OK Cancel" at bounding box center [452, 212] width 905 height 425
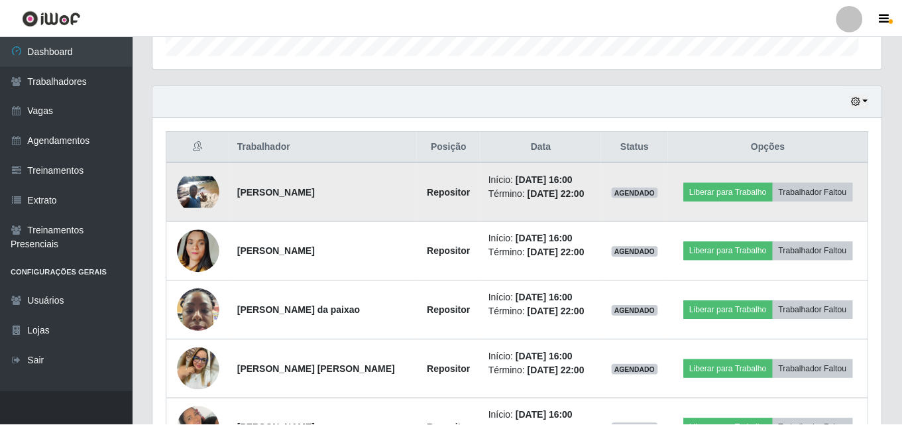
scroll to position [662591, 662138]
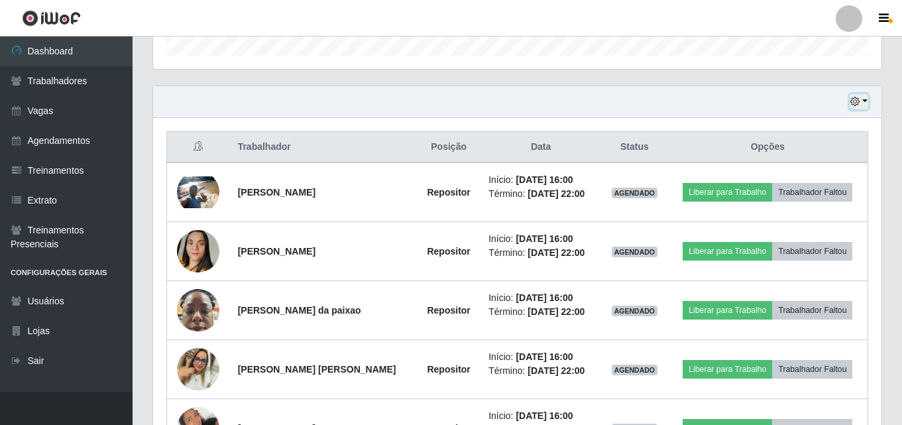
click at [864, 101] on button "button" at bounding box center [859, 101] width 19 height 15
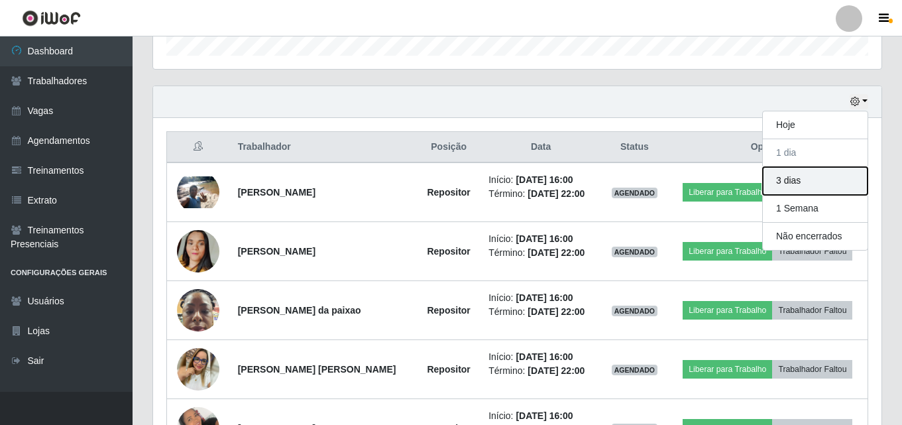
click at [791, 182] on button "3 dias" at bounding box center [815, 181] width 105 height 28
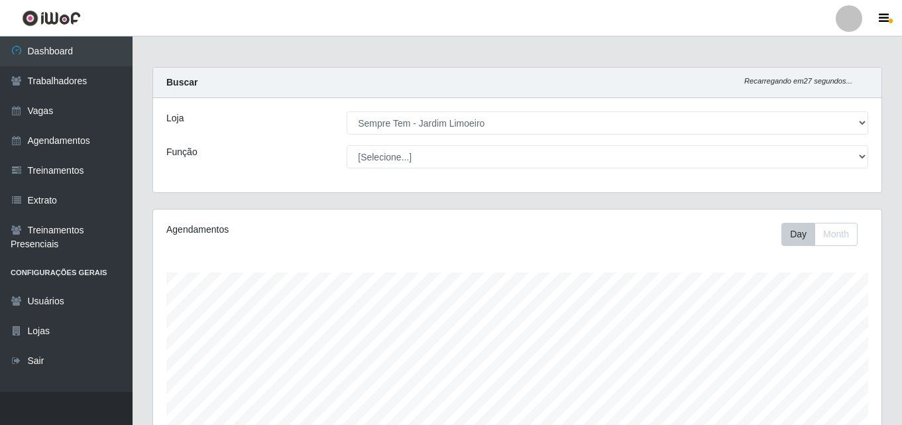
scroll to position [0, 0]
